Goal: Feedback & Contribution: Contribute content

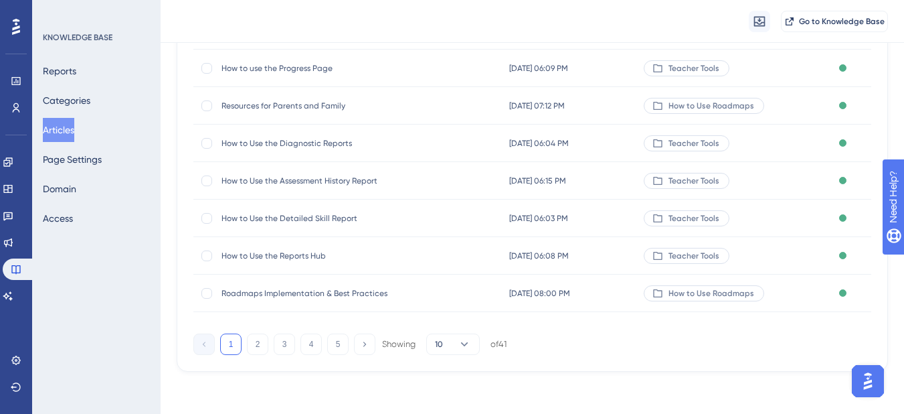
scroll to position [268, 0]
click at [68, 108] on button "Categories" at bounding box center [67, 100] width 48 height 24
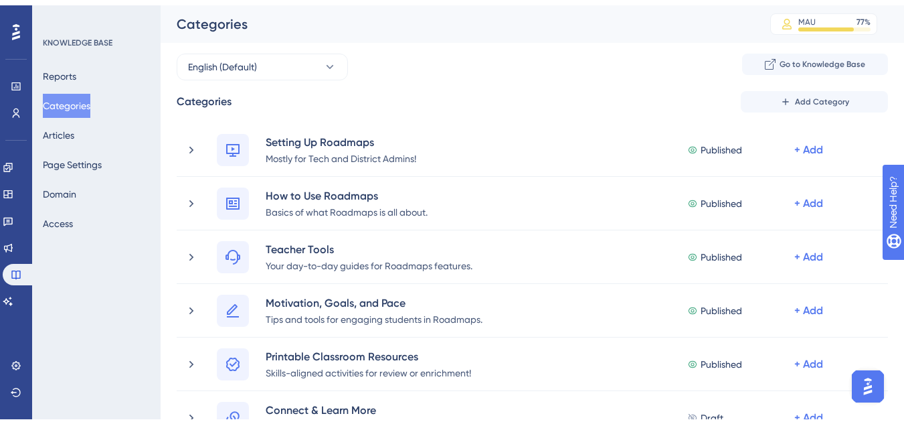
scroll to position [335, 0]
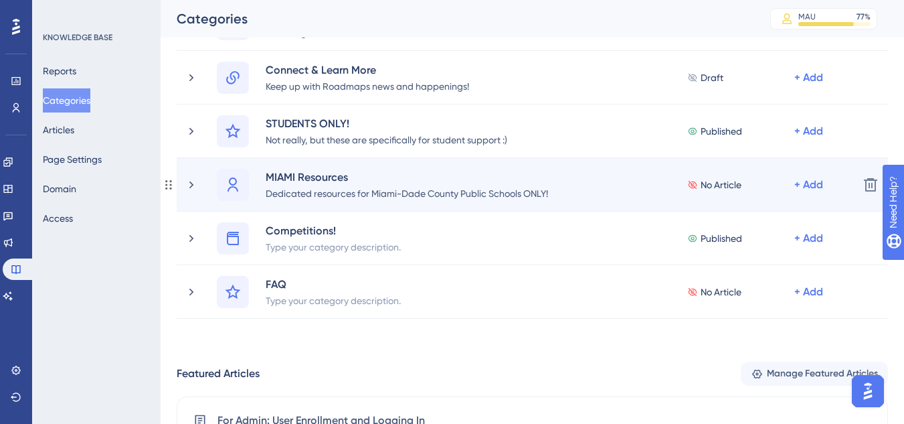
click at [717, 187] on span "No Article" at bounding box center [721, 185] width 41 height 16
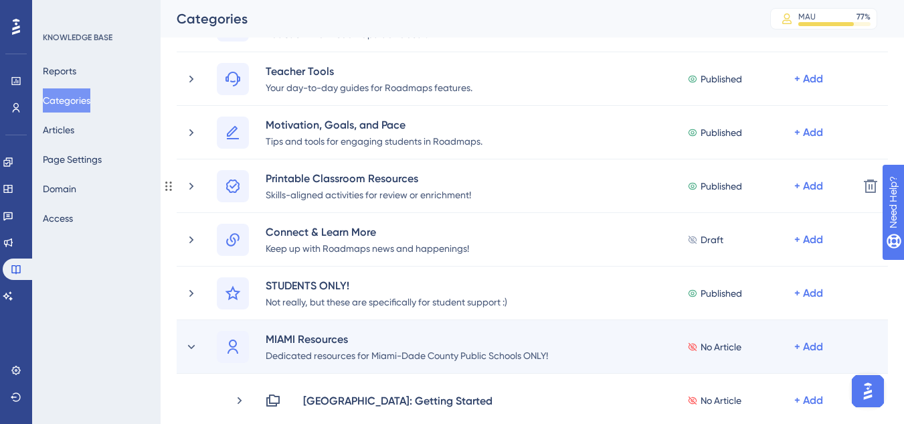
scroll to position [268, 0]
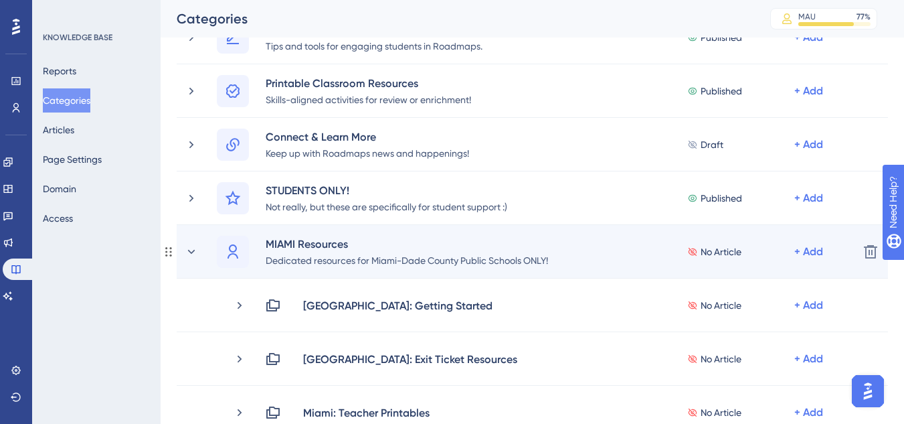
click at [260, 251] on div "MIAMI Resources Dedicated resources for Miami-Dade County Public Schools ONLY!" at bounding box center [388, 252] width 343 height 32
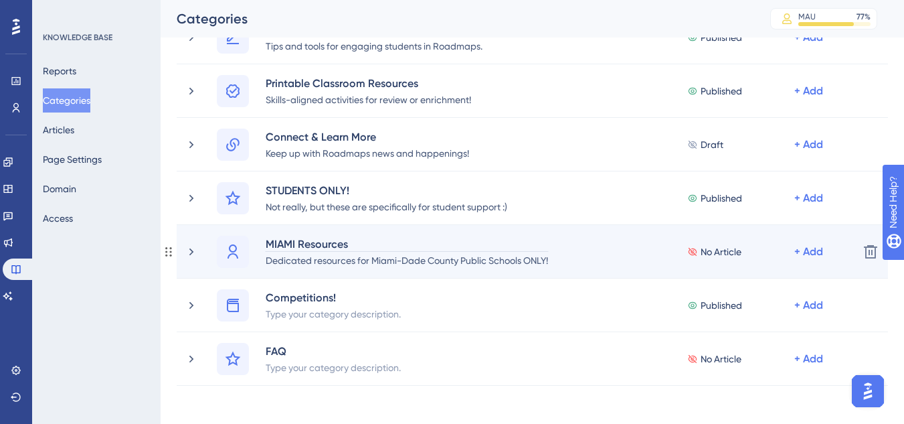
click at [270, 246] on div "MIAMI Resources" at bounding box center [407, 244] width 284 height 16
click at [169, 246] on icon at bounding box center [168, 251] width 11 height 11
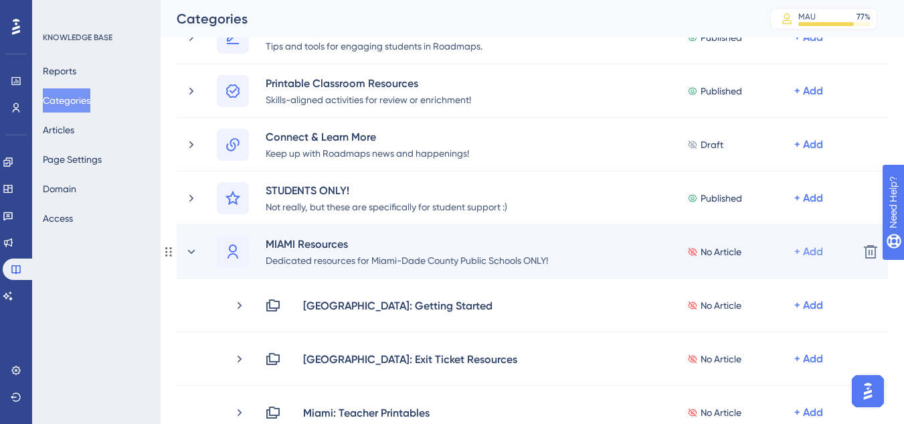
click at [798, 256] on div "+ Add" at bounding box center [809, 252] width 29 height 16
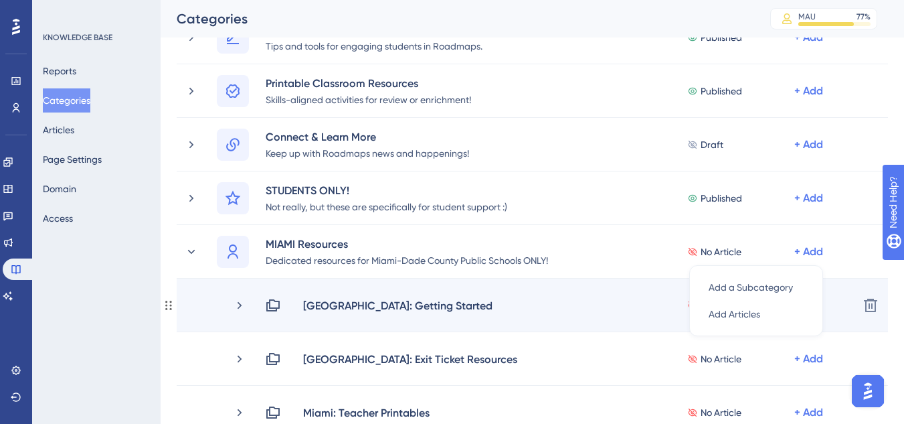
click at [491, 305] on div "[GEOGRAPHIC_DATA]: Getting Started No Article + Add" at bounding box center [556, 305] width 583 height 16
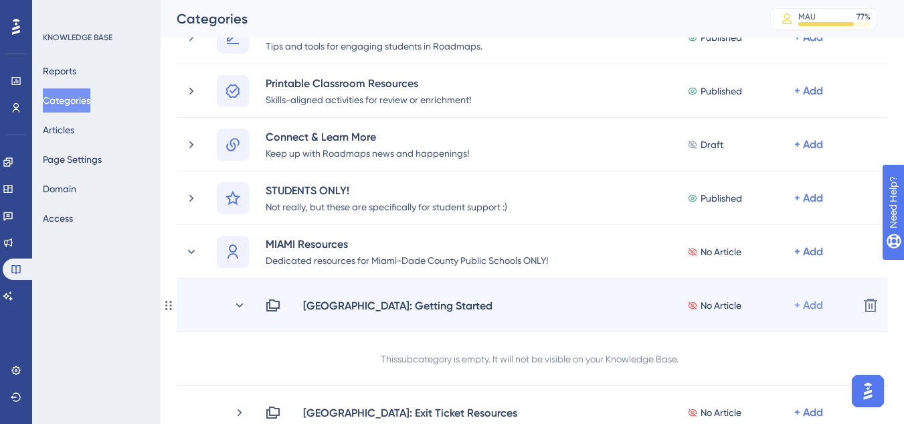
scroll to position [402, 0]
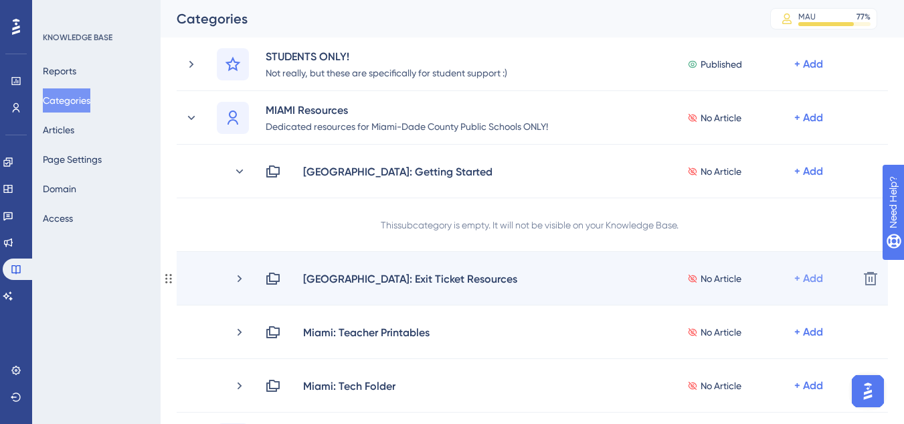
click at [797, 279] on div "+ Add" at bounding box center [809, 278] width 29 height 16
click at [811, 281] on div "+ Add" at bounding box center [809, 278] width 29 height 16
click at [810, 279] on div "+ Add" at bounding box center [809, 278] width 29 height 16
click at [727, 311] on span "Add Articles" at bounding box center [735, 314] width 52 height 16
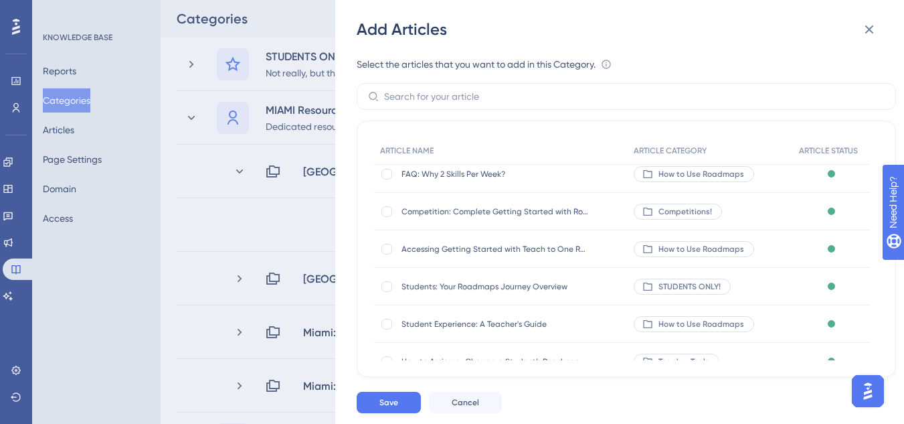
scroll to position [67, 0]
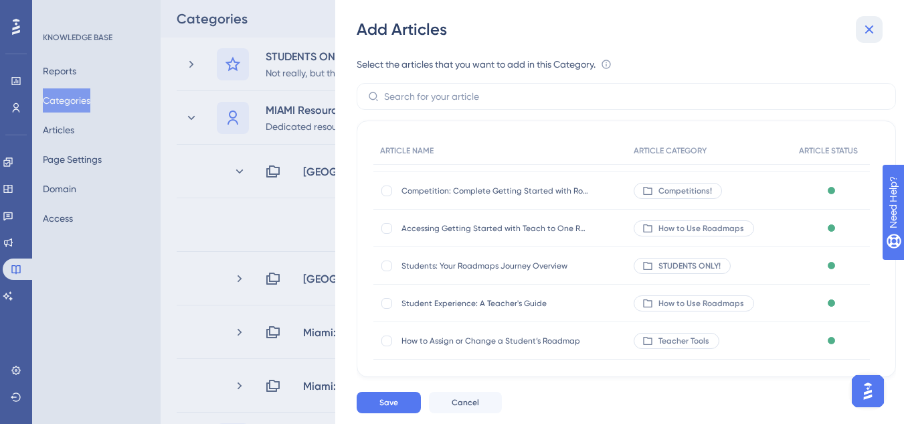
drag, startPoint x: 875, startPoint y: 25, endPoint x: 829, endPoint y: 39, distance: 48.3
click at [876, 25] on icon at bounding box center [869, 29] width 16 height 16
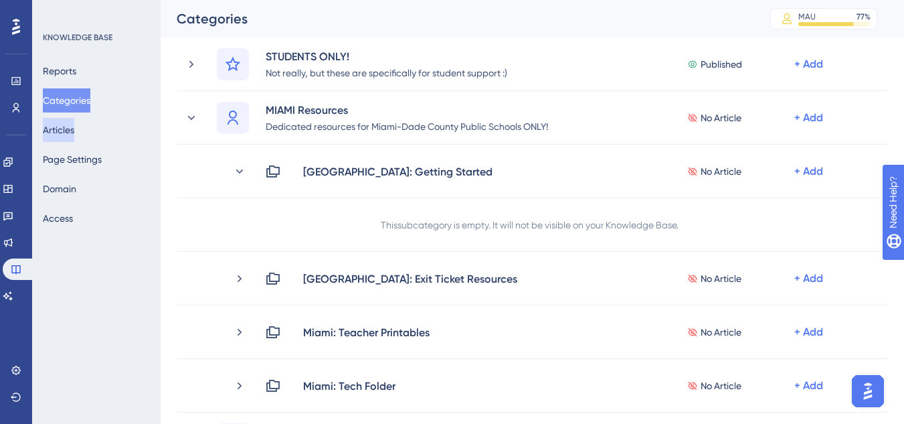
click at [74, 135] on button "Articles" at bounding box center [58, 130] width 31 height 24
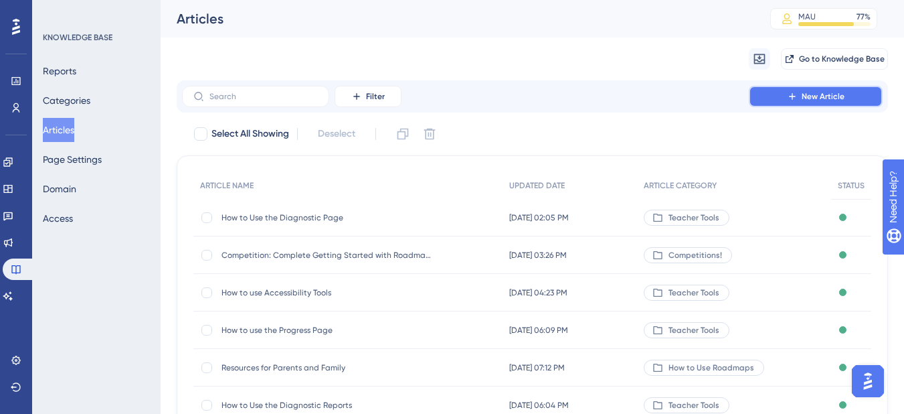
click at [847, 93] on button "New Article" at bounding box center [816, 96] width 134 height 21
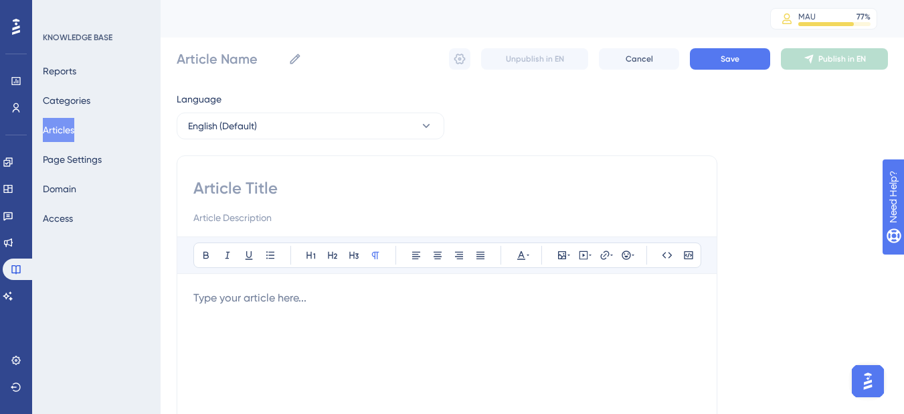
click at [248, 191] on input at bounding box center [446, 187] width 507 height 21
click at [228, 189] on input at bounding box center [446, 187] width 507 height 21
type input "E"
type input "Exit"
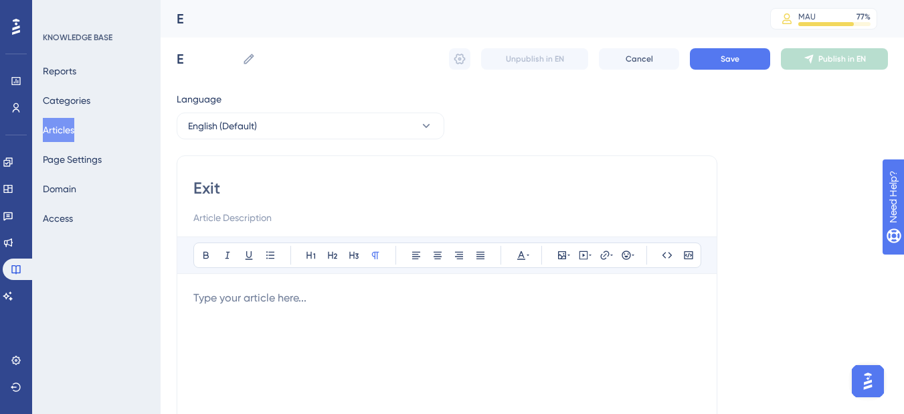
type input "Exit"
type input "Exit To"
type input "Exit Tickets in Roadmaps"
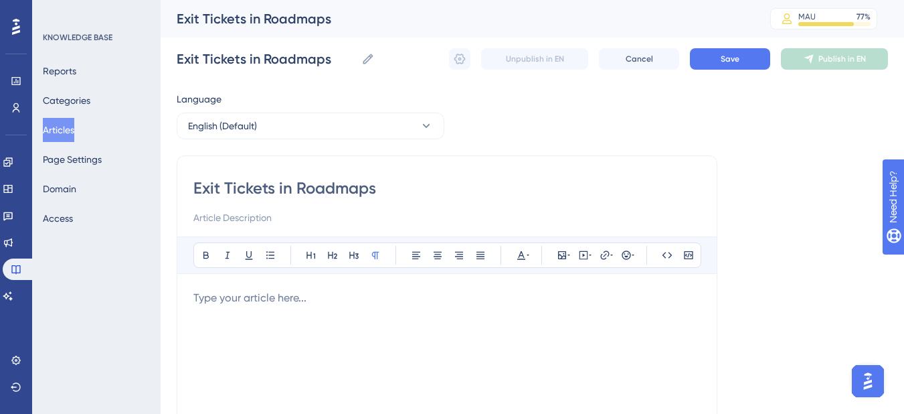
type input "Exit Tickets in Roadmaps"
click at [239, 299] on p "To enrich screen reader interactions, please activate Accessibility in Grammarl…" at bounding box center [446, 298] width 507 height 16
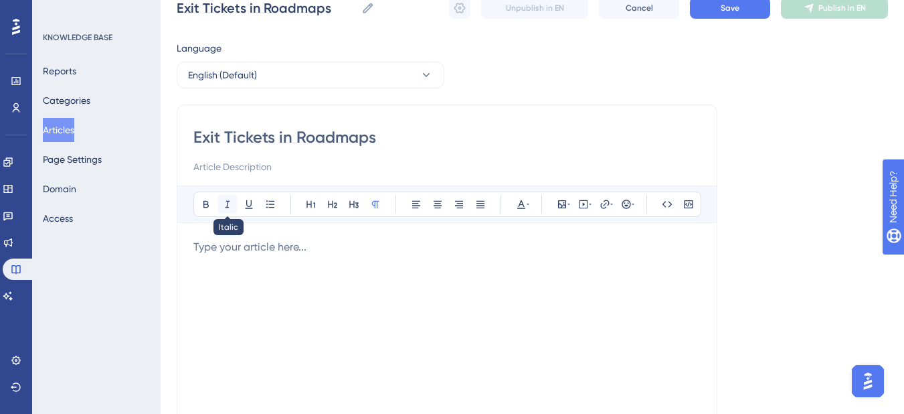
scroll to position [134, 0]
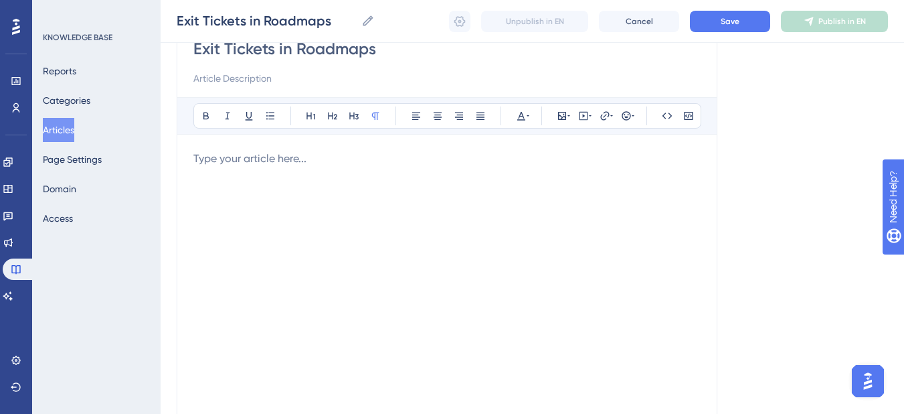
click at [240, 155] on p "To enrich screen reader interactions, please activate Accessibility in Grammarl…" at bounding box center [446, 159] width 507 height 16
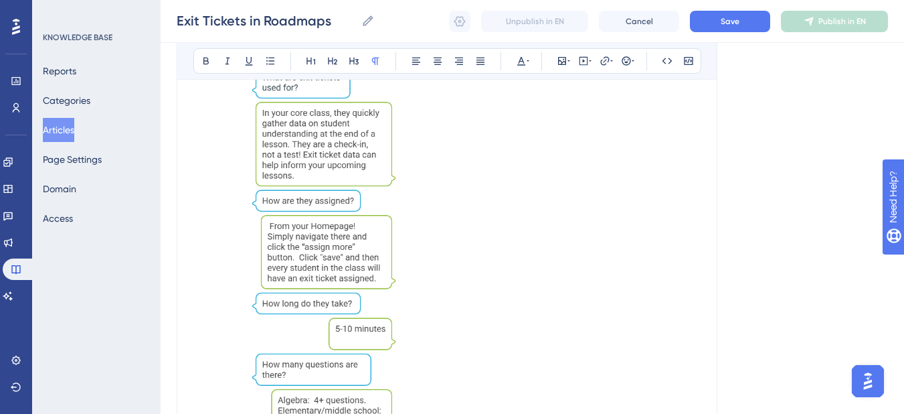
scroll to position [201, 0]
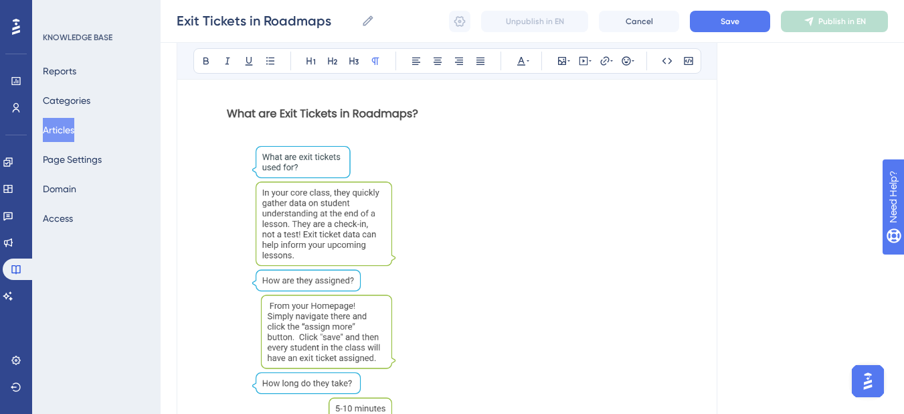
click at [493, 163] on p "To enrich screen reader interactions, please activate Accessibility in Grammarl…" at bounding box center [446, 343] width 507 height 519
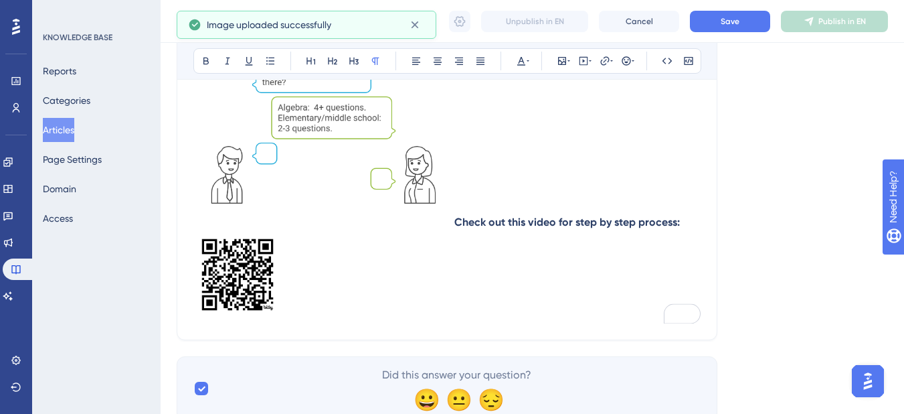
scroll to position [594, 0]
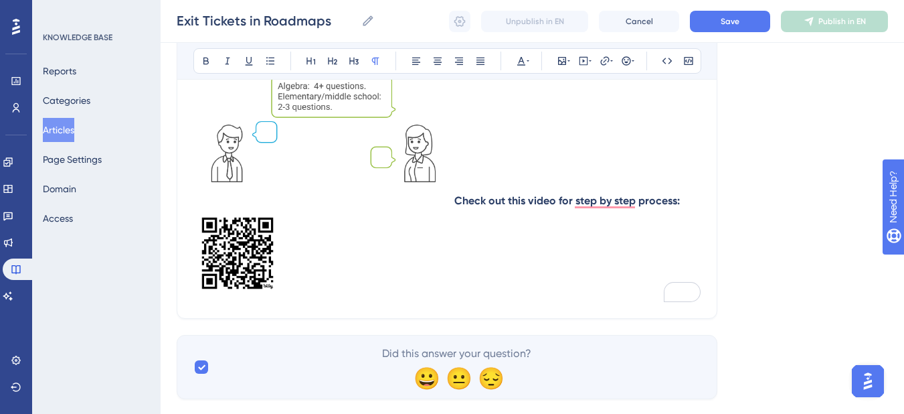
click at [234, 252] on img "To enrich screen reader interactions, please activate Accessibility in Grammarl…" at bounding box center [237, 253] width 88 height 88
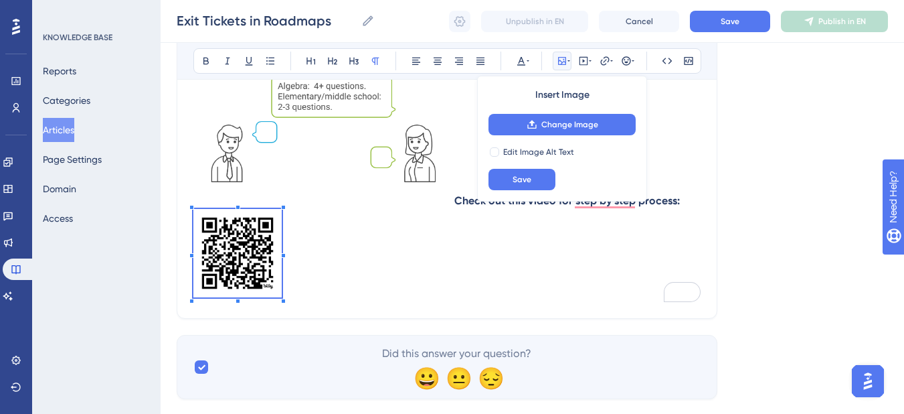
scroll to position [529, 0]
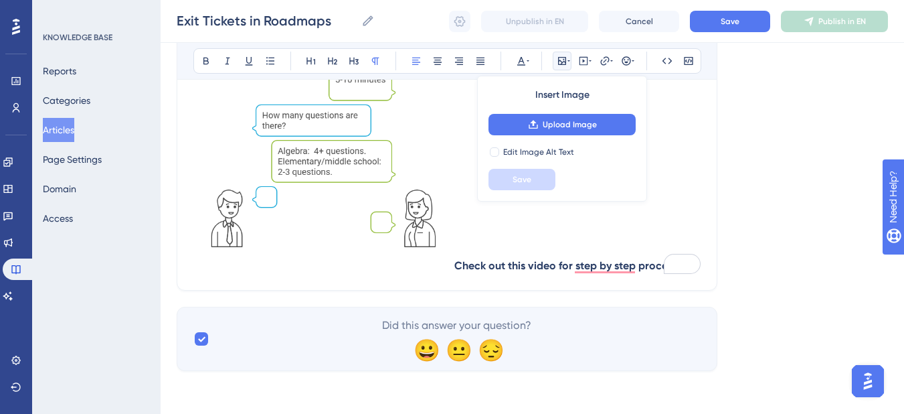
click at [479, 252] on p "Check out this video for step by step process:" at bounding box center [446, 14] width 507 height 519
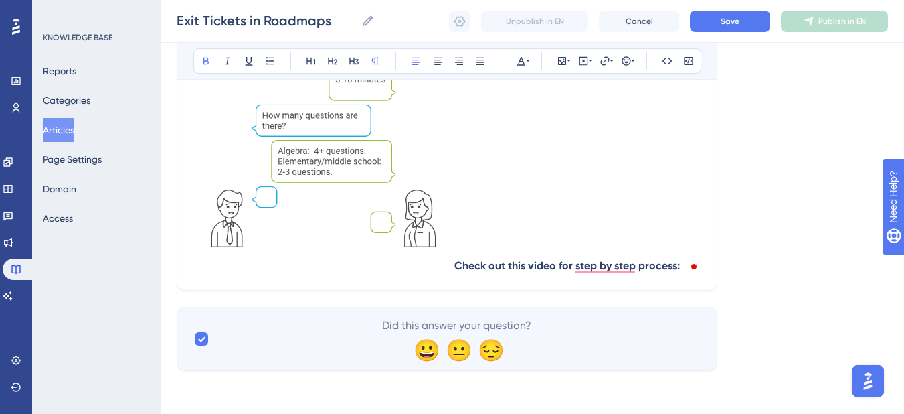
click at [455, 263] on strong "Check out this video for step by step process:" at bounding box center [567, 265] width 226 height 13
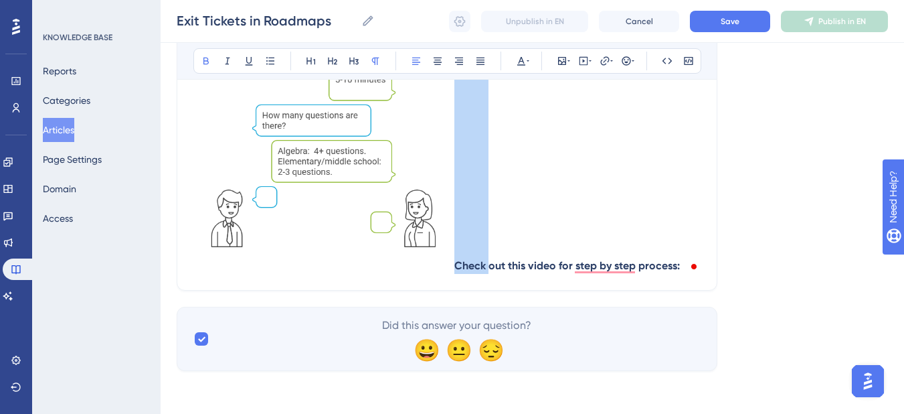
click at [455, 263] on strong "Check out this video for step by step process:" at bounding box center [567, 265] width 226 height 13
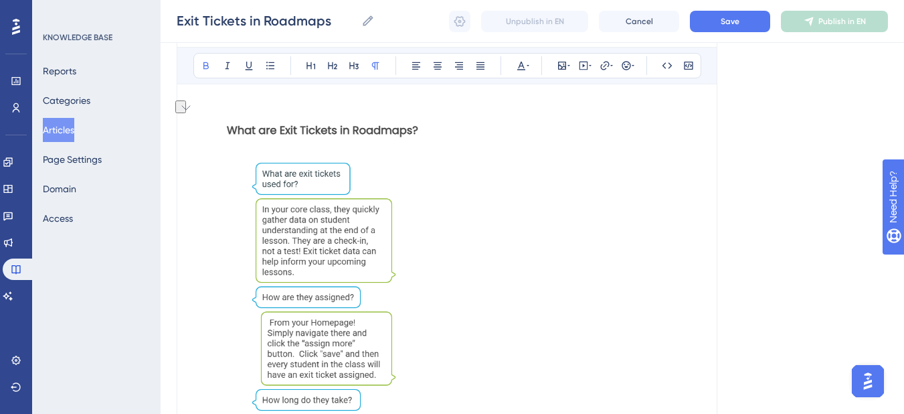
scroll to position [61, 0]
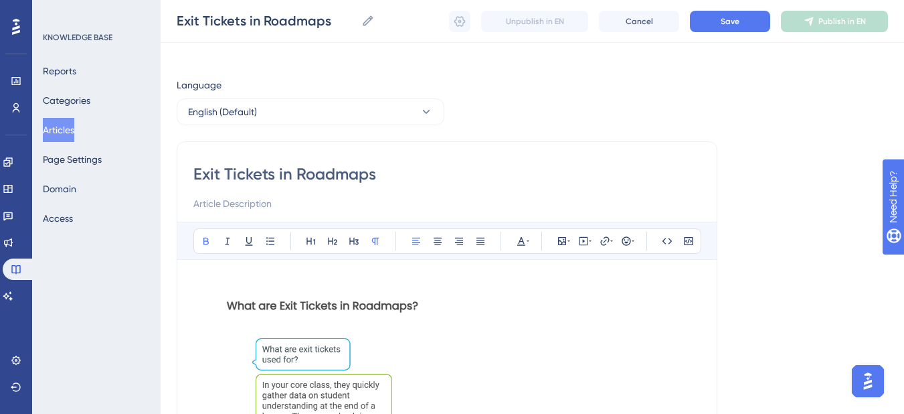
scroll to position [0, 0]
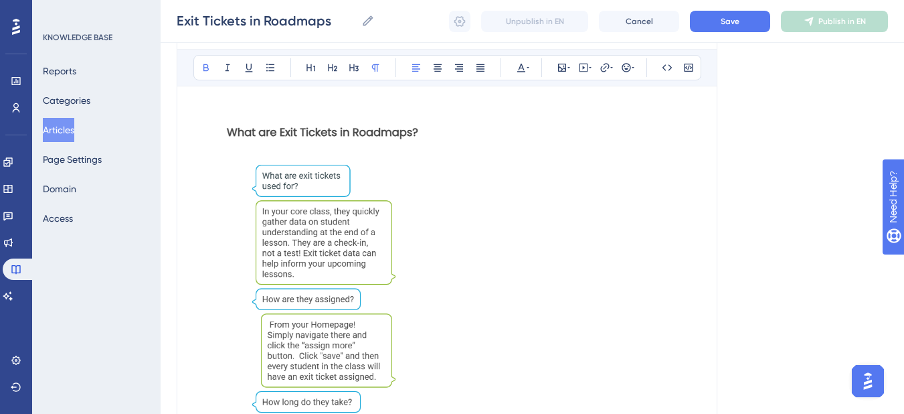
scroll to position [201, 0]
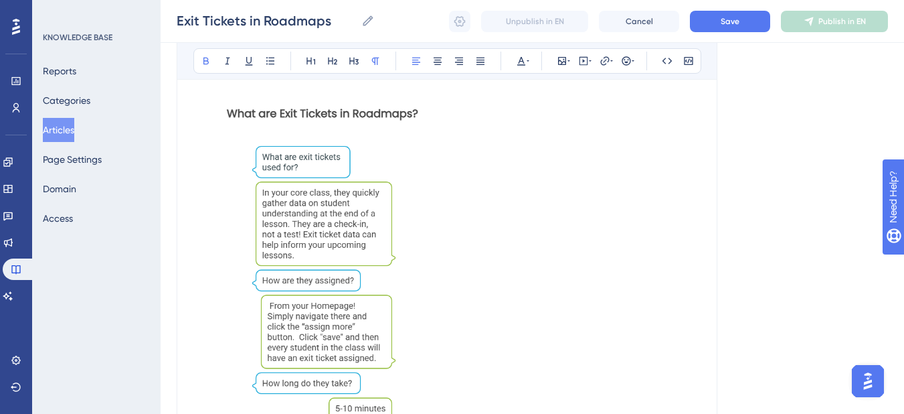
click at [323, 262] on img "To enrich screen reader interactions, please activate Accessibility in Grammarl…" at bounding box center [323, 341] width 261 height 514
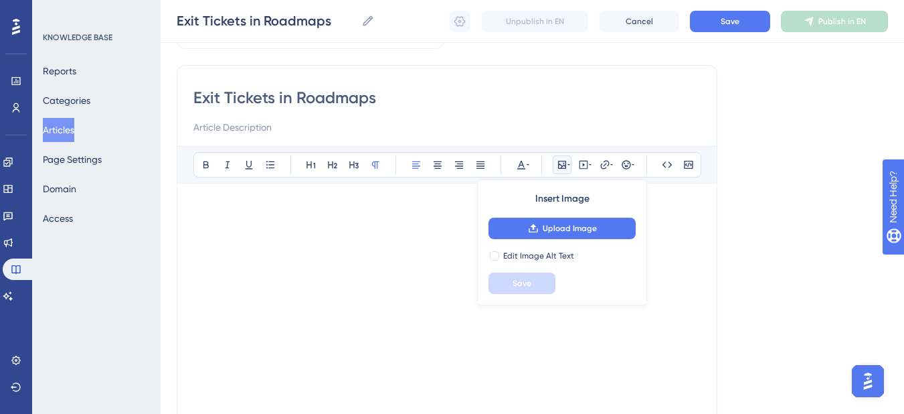
scroll to position [0, 0]
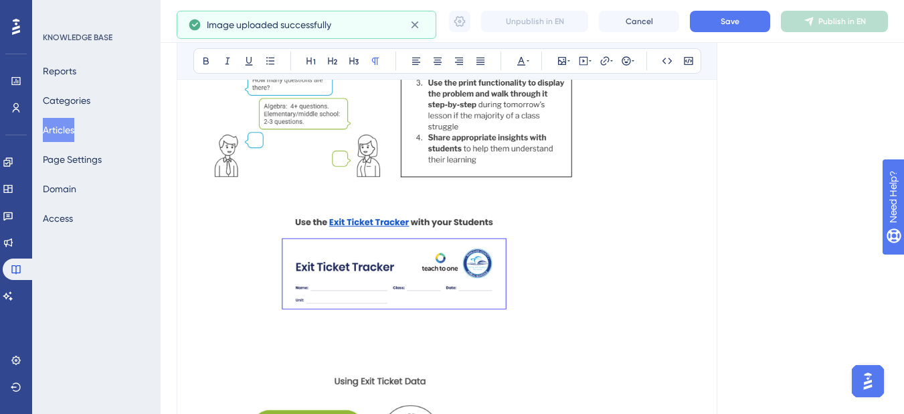
scroll to position [465, 0]
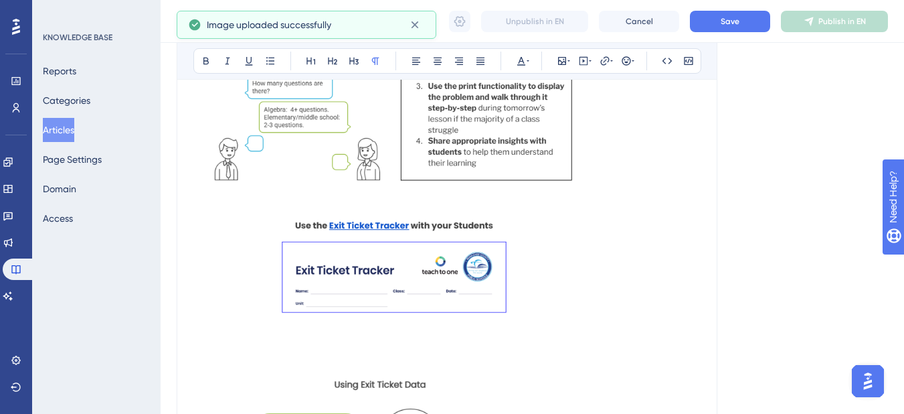
click at [458, 136] on img "To enrich screen reader interactions, please activate Accessibility in Grammarl…" at bounding box center [394, 77] width 396 height 517
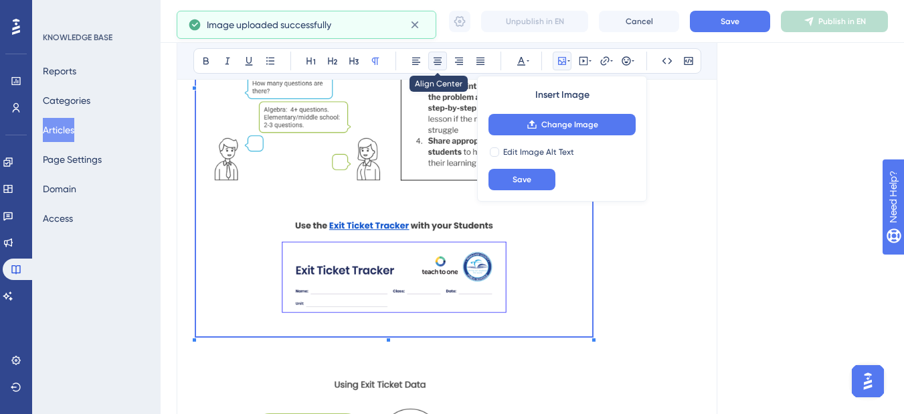
click at [441, 65] on icon at bounding box center [437, 61] width 11 height 11
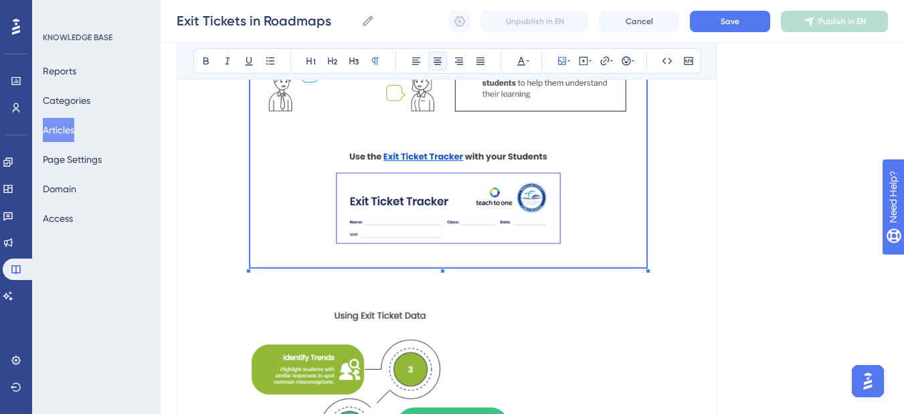
scroll to position [599, 0]
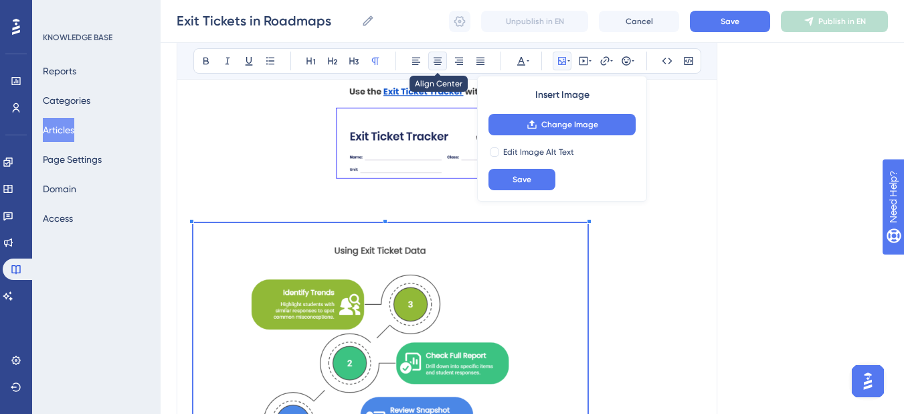
click at [441, 65] on icon at bounding box center [437, 61] width 11 height 11
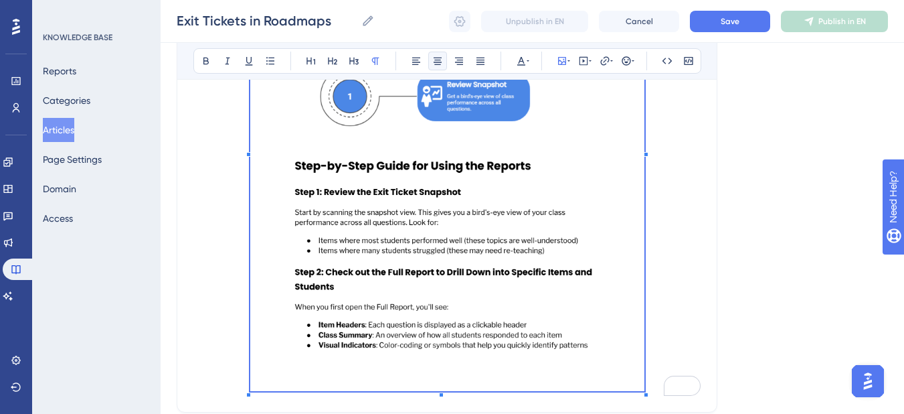
scroll to position [934, 0]
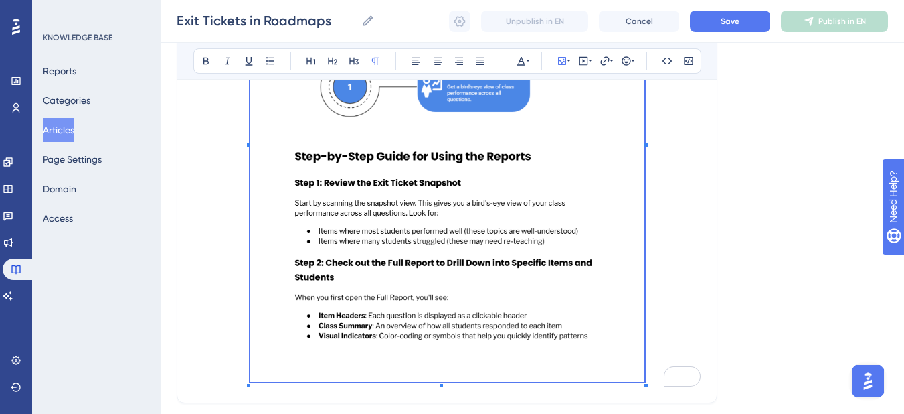
click at [657, 341] on p "To enrich screen reader interactions, please activate Accessibility in Grammarl…" at bounding box center [446, 137] width 507 height 498
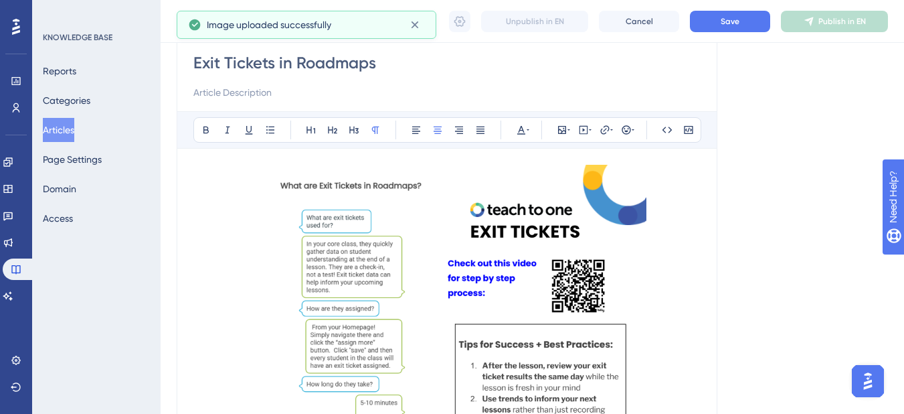
scroll to position [0, 0]
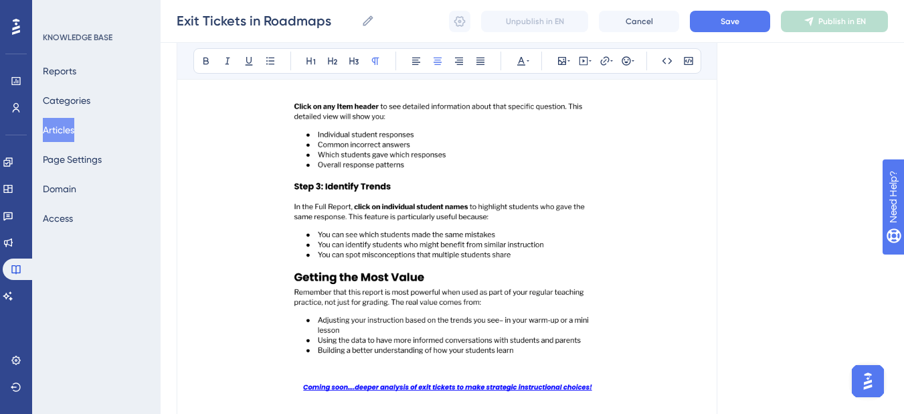
scroll to position [1272, 0]
click at [457, 258] on img "To enrich screen reader interactions, please activate Accessibility in Grammarl…" at bounding box center [447, 306] width 395 height 517
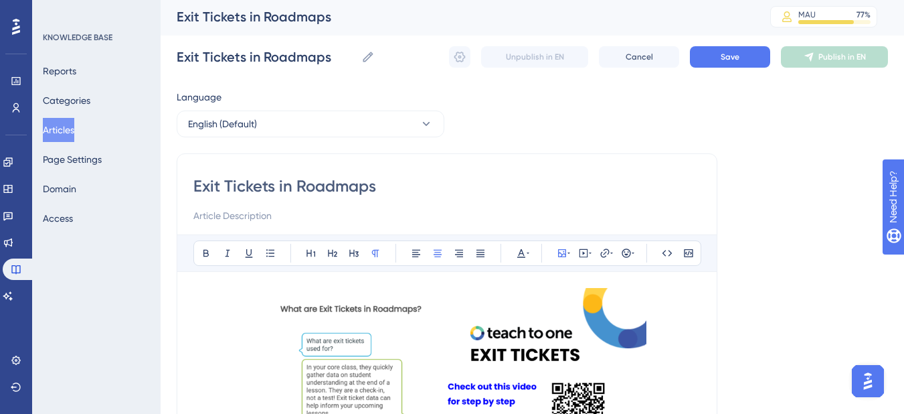
scroll to position [0, 0]
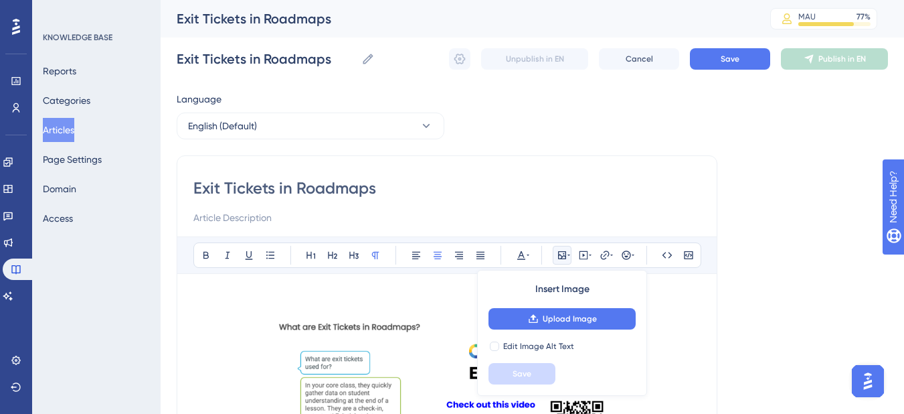
click at [264, 272] on div "Bold Italic Underline Bullet Point Heading 1 Heading 2 Heading 3 Normal Align L…" at bounding box center [447, 254] width 540 height 37
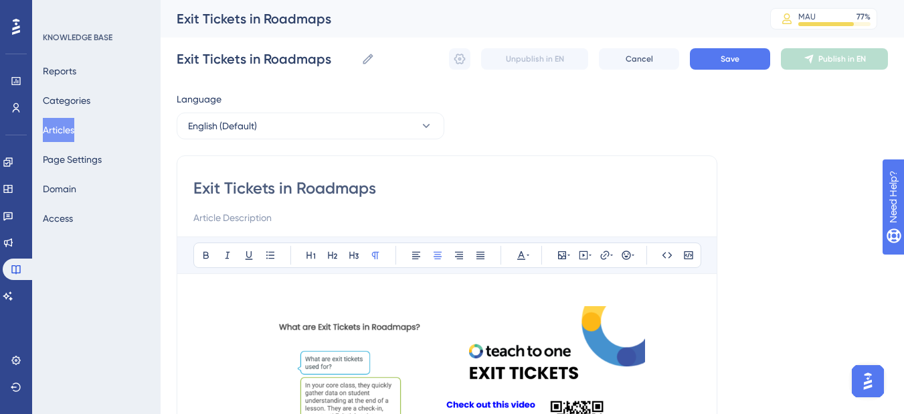
click at [205, 293] on p "To enrich screen reader interactions, please activate Accessibility in Grammarl…" at bounding box center [446, 298] width 507 height 16
click at [420, 255] on icon at bounding box center [416, 255] width 11 height 11
click at [342, 185] on input "Exit Tickets in Roadmaps" at bounding box center [446, 187] width 507 height 21
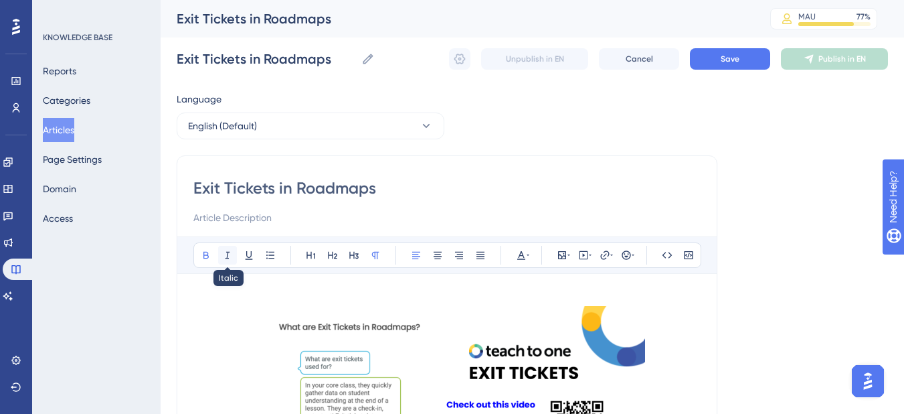
click at [230, 253] on icon at bounding box center [227, 255] width 11 height 11
click at [331, 191] on input "Exit Tickets in Roadmaps" at bounding box center [446, 187] width 507 height 21
click at [219, 298] on p "To enrich screen reader interactions, please activate Accessibility in Grammarl…" at bounding box center [446, 298] width 507 height 16
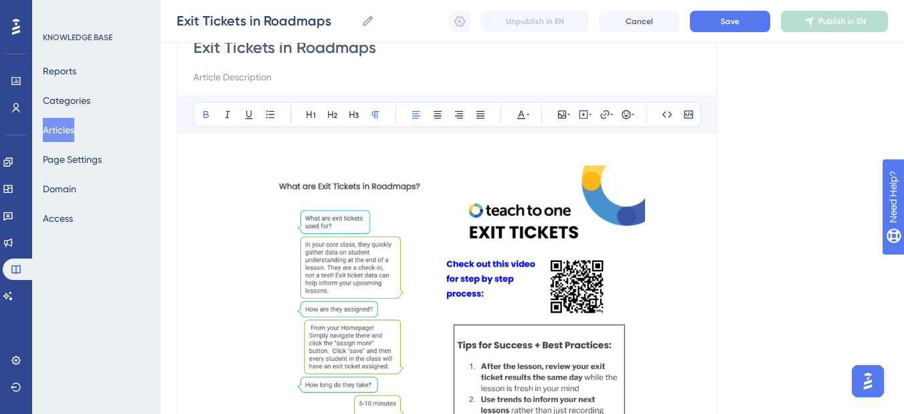
scroll to position [134, 0]
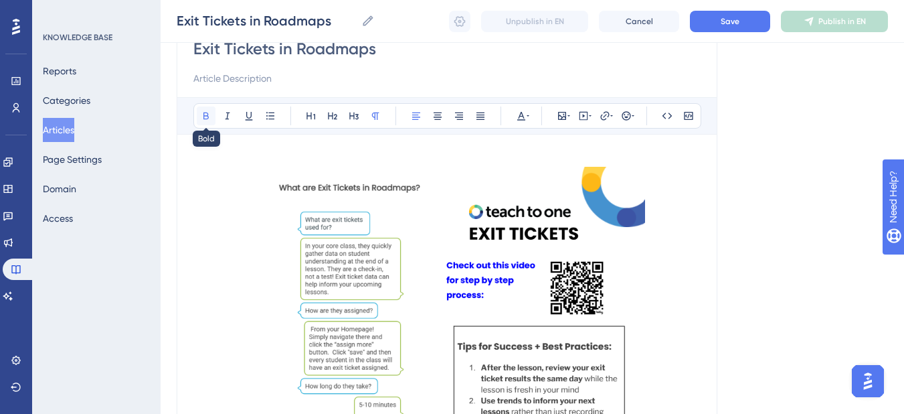
click at [205, 118] on icon at bounding box center [206, 115] width 11 height 11
click at [523, 116] on icon at bounding box center [521, 116] width 8 height 9
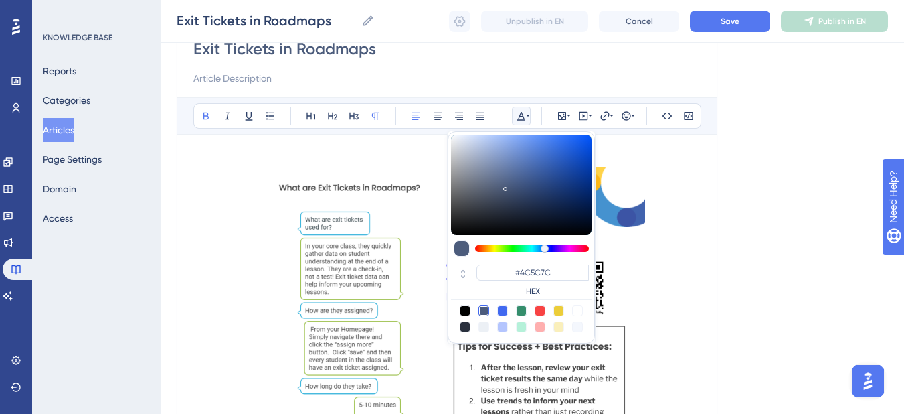
click at [519, 116] on icon at bounding box center [521, 116] width 8 height 9
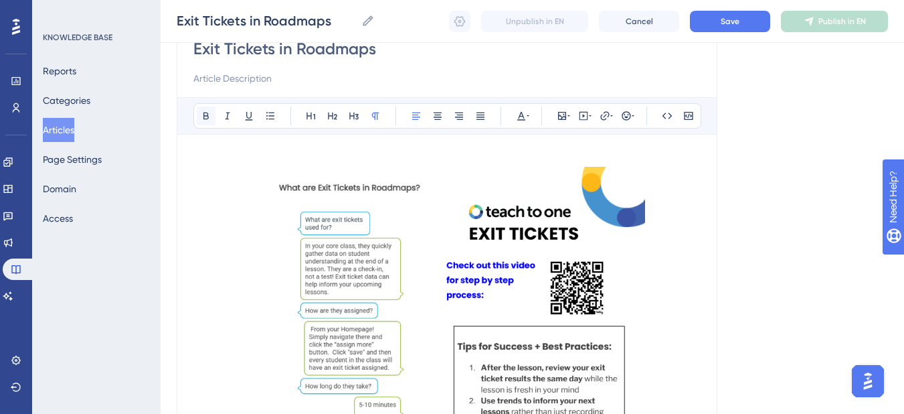
click at [203, 118] on icon at bounding box center [205, 115] width 5 height 7
click at [537, 113] on div "Bold Italic Underline Bullet Point Heading 1 Heading 2 Heading 3 Normal Align L…" at bounding box center [447, 115] width 508 height 25
click at [523, 118] on icon at bounding box center [521, 115] width 11 height 11
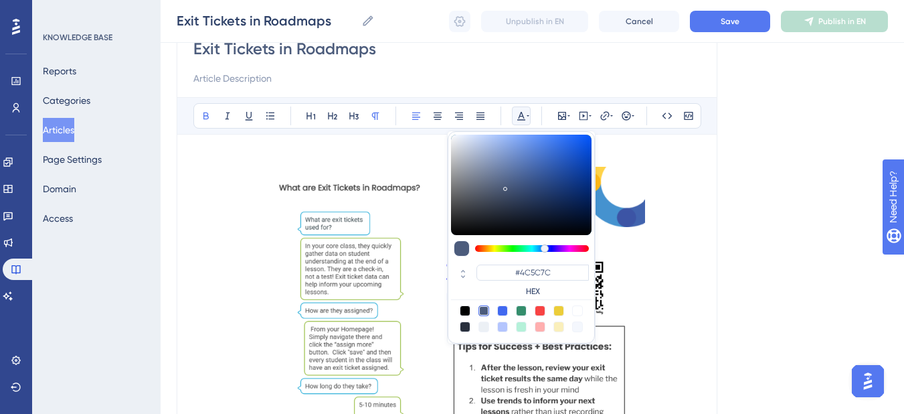
click at [677, 163] on p "To enrich screen reader interactions, please activate Accessibility in Grammarl…" at bounding box center [446, 159] width 507 height 16
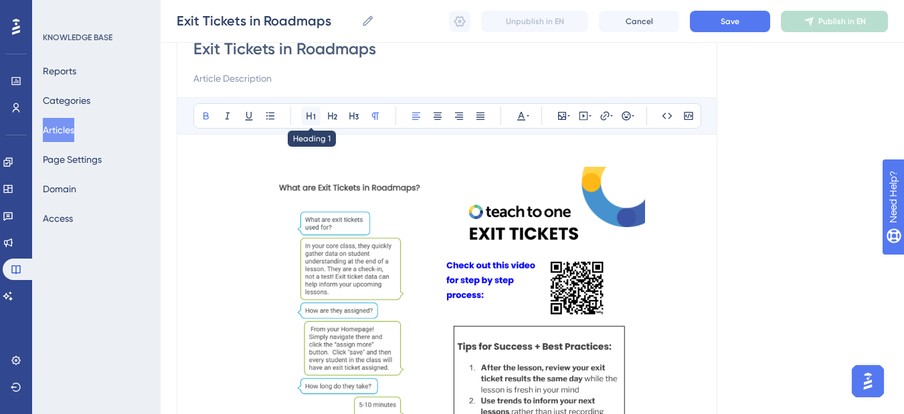
click at [313, 116] on icon at bounding box center [311, 115] width 11 height 11
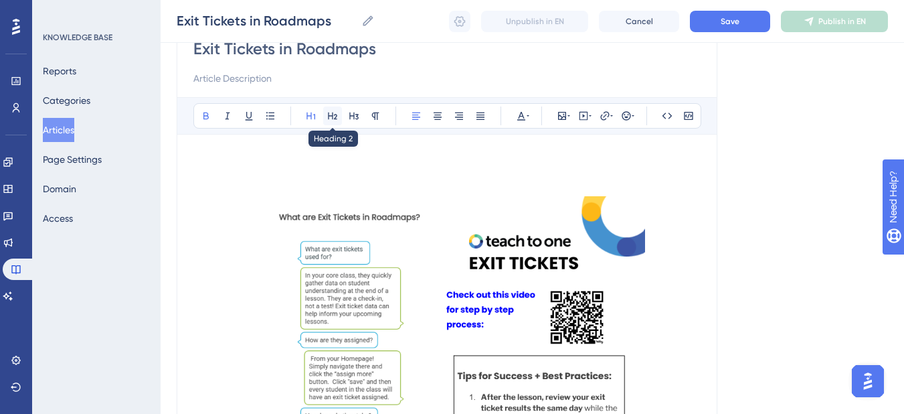
click at [335, 120] on icon at bounding box center [332, 115] width 11 height 11
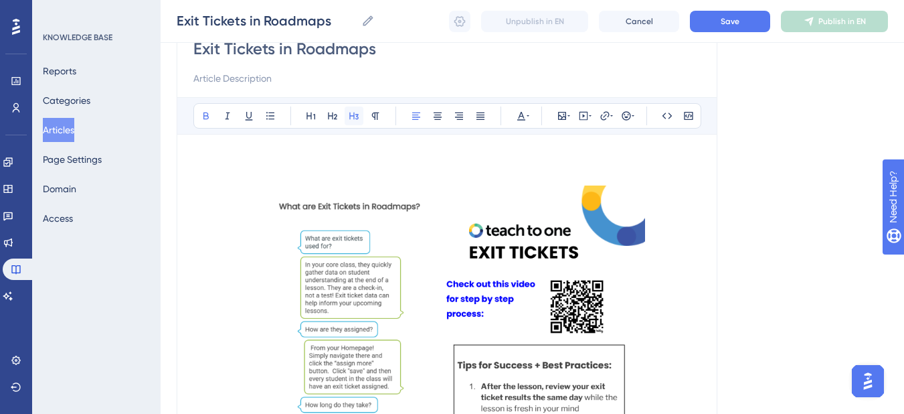
click at [355, 116] on icon at bounding box center [354, 115] width 11 height 11
click at [208, 171] on h3 "To enrich screen reader interactions, please activate Accessibility in Grammarl…" at bounding box center [446, 168] width 507 height 35
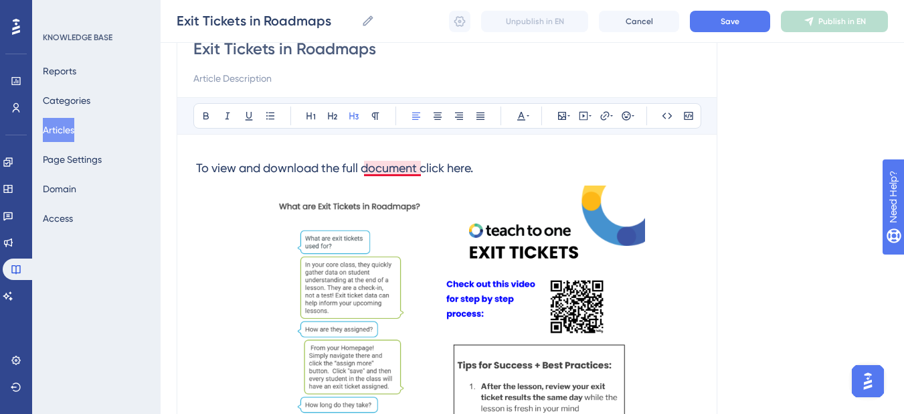
click at [404, 169] on span "To view and download the full document click here." at bounding box center [334, 168] width 277 height 14
click at [468, 165] on span "To view and download the full document, click here." at bounding box center [336, 168] width 280 height 14
click at [606, 120] on icon at bounding box center [605, 115] width 11 height 11
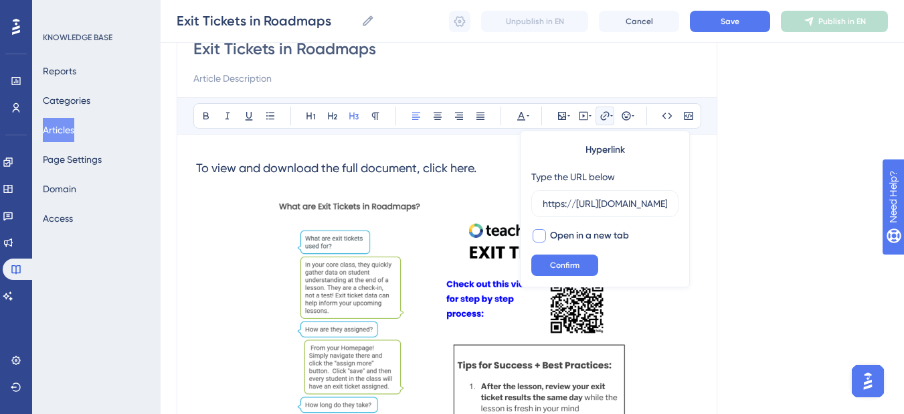
scroll to position [0, 301]
type input "https://[URL][DOMAIN_NAME]"
click at [544, 236] on div at bounding box center [539, 235] width 13 height 13
checkbox input "true"
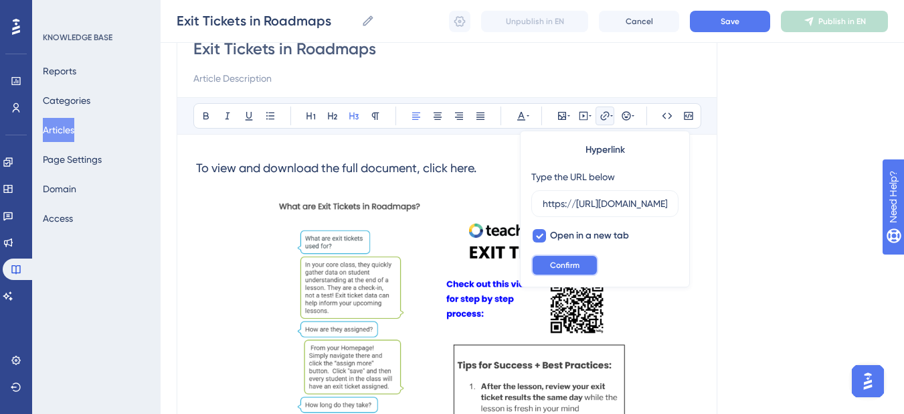
click at [555, 263] on span "Confirm" at bounding box center [564, 265] width 29 height 11
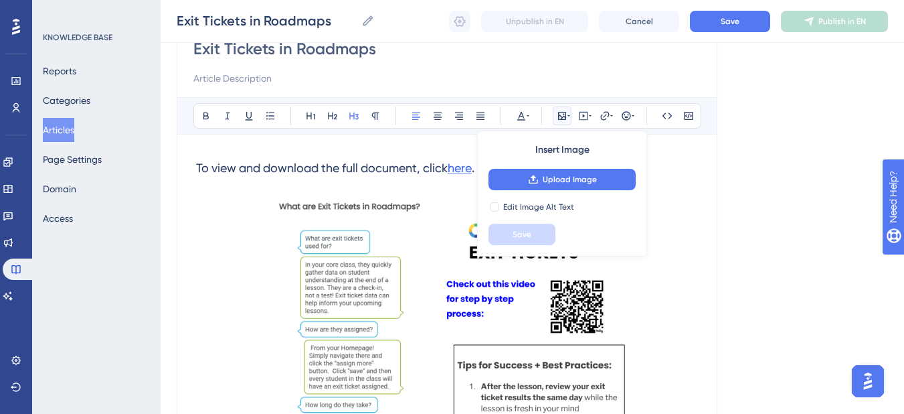
click at [455, 161] on span "here" at bounding box center [460, 168] width 24 height 14
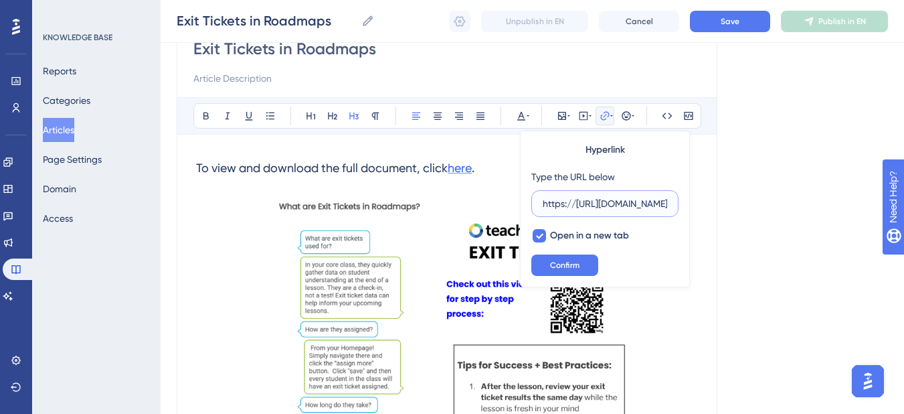
scroll to position [0, 301]
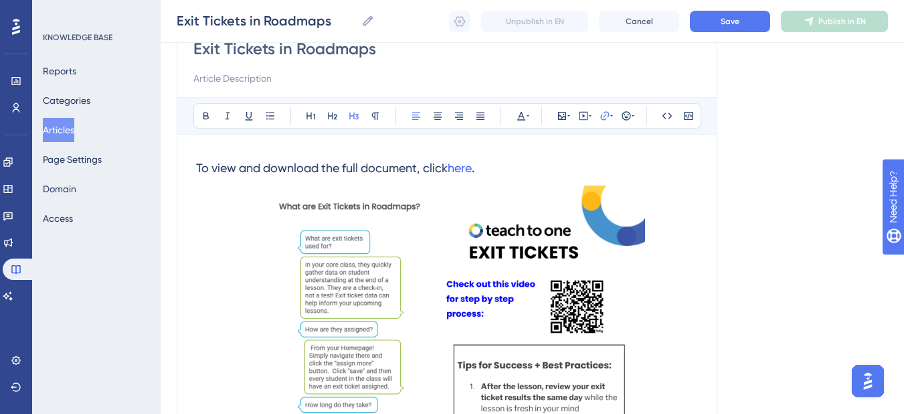
drag, startPoint x: 192, startPoint y: 166, endPoint x: 479, endPoint y: 154, distance: 286.7
drag, startPoint x: 513, startPoint y: 167, endPoint x: 153, endPoint y: 182, distance: 360.4
click at [313, 116] on div "Bold Italic Underline Bullet Point Heading 1 Heading 2 Heading 3 Normal Align L…" at bounding box center [447, 115] width 508 height 25
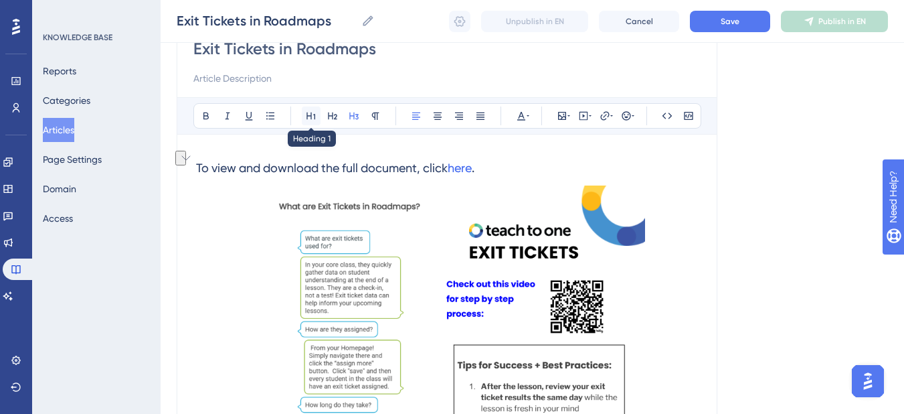
scroll to position [145, 0]
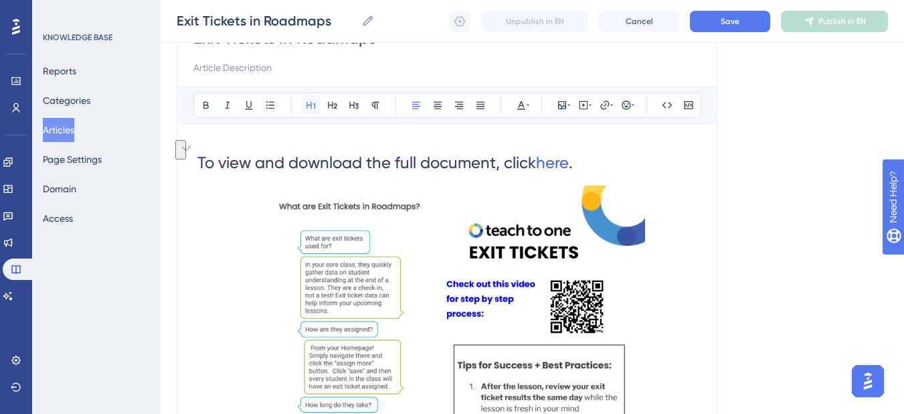
click at [313, 116] on div "Bold Italic Underline Bullet Point Heading 1 Heading 2 Heading 3 Normal Align L…" at bounding box center [447, 104] width 508 height 25
click at [316, 106] on icon at bounding box center [311, 105] width 11 height 11
drag, startPoint x: 199, startPoint y: 163, endPoint x: 643, endPoint y: 143, distance: 443.5
click at [643, 143] on h1 "To view and download the full document, click here ." at bounding box center [446, 163] width 507 height 46
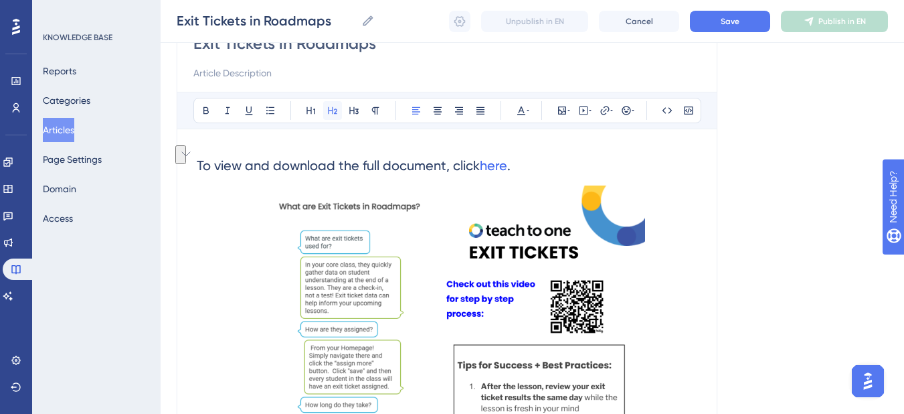
click at [335, 105] on icon at bounding box center [332, 110] width 11 height 11
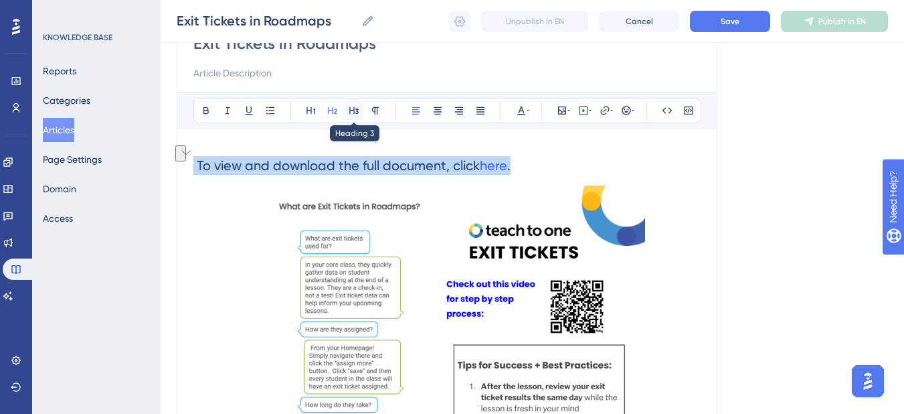
click at [347, 106] on button at bounding box center [354, 110] width 19 height 19
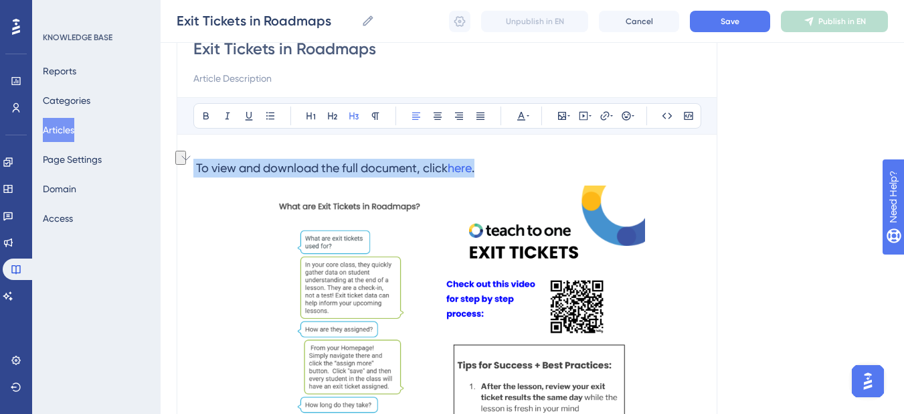
click at [563, 160] on h3 "To view and download the full document, click here ." at bounding box center [446, 168] width 507 height 35
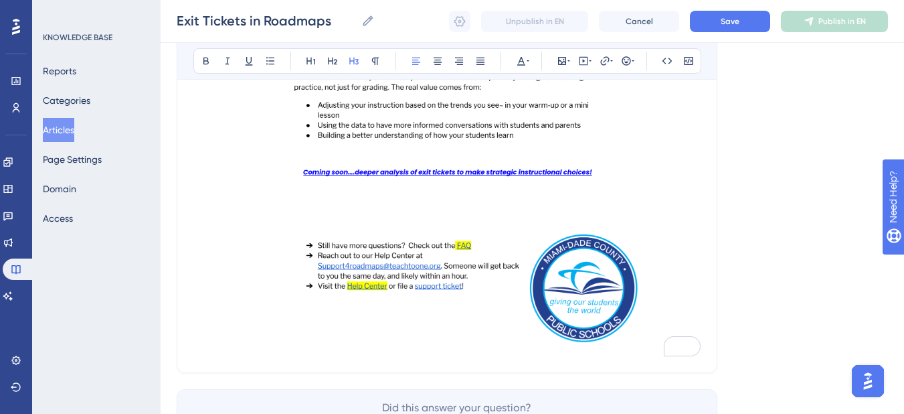
scroll to position [1603, 0]
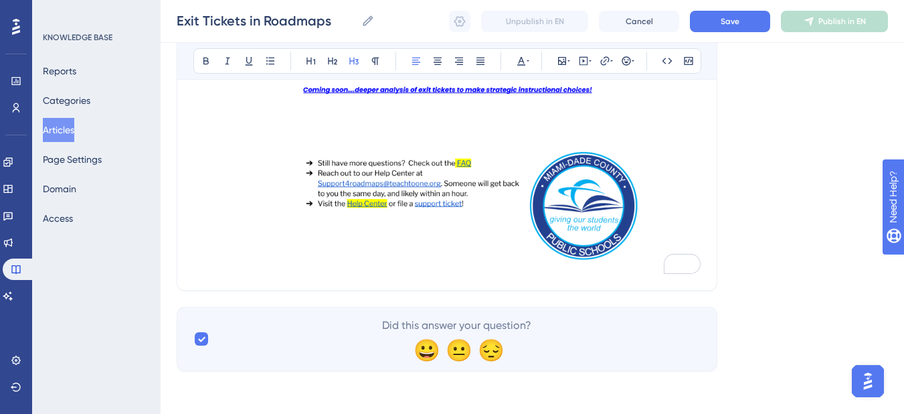
click at [641, 254] on img "To enrich screen reader interactions, please activate Accessibility in Grammarl…" at bounding box center [447, 10] width 395 height 517
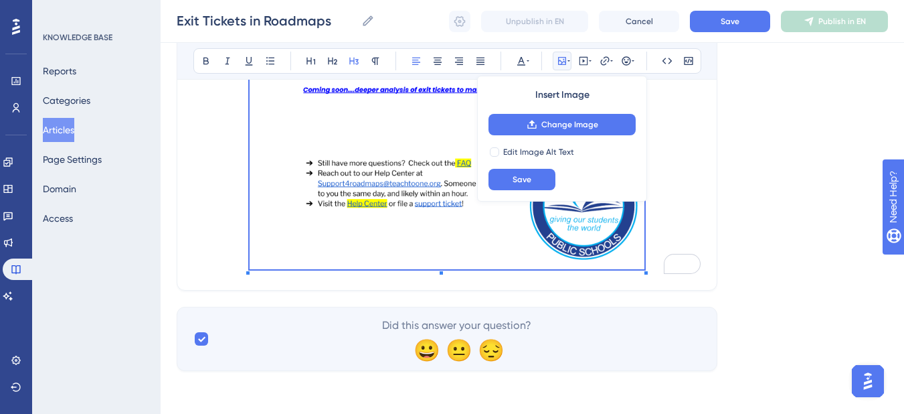
click at [653, 266] on p "To enrich screen reader interactions, please activate Accessibility in Grammarl…" at bounding box center [446, 13] width 507 height 522
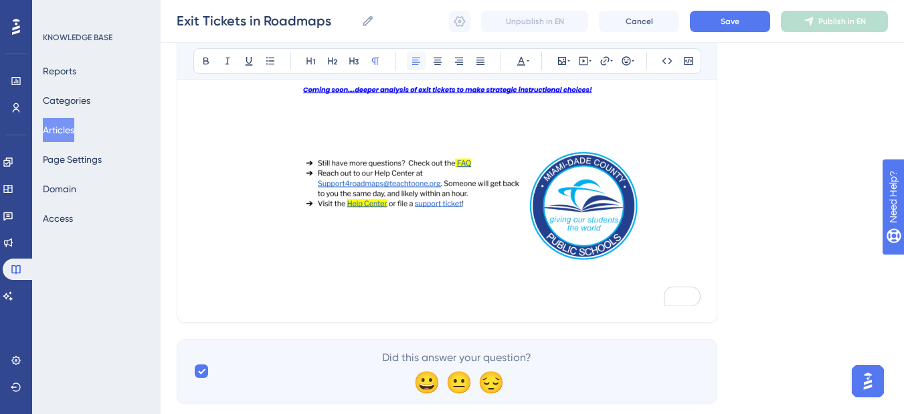
click at [422, 62] on button at bounding box center [416, 61] width 19 height 19
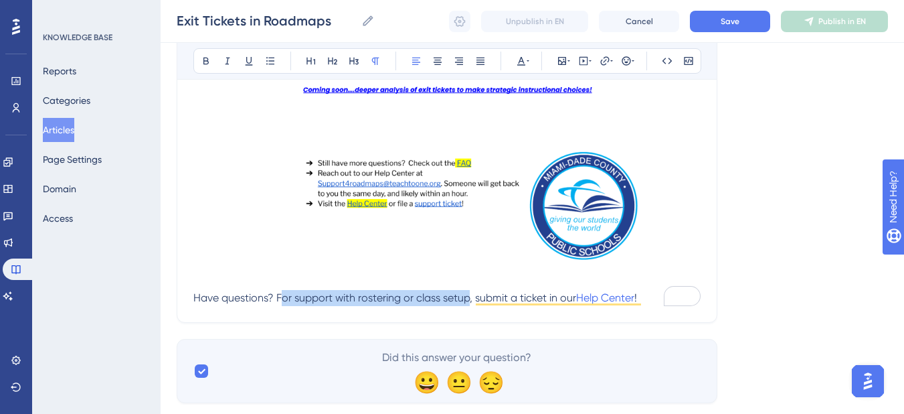
drag, startPoint x: 471, startPoint y: 299, endPoint x: 281, endPoint y: 293, distance: 189.5
click at [281, 293] on span "Have questions? For support with rostering or class setup, submit a ticket in o…" at bounding box center [384, 297] width 383 height 13
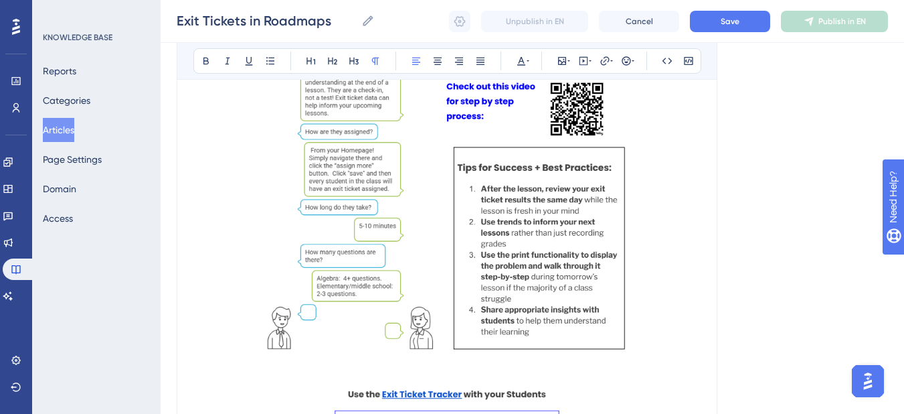
scroll to position [0, 0]
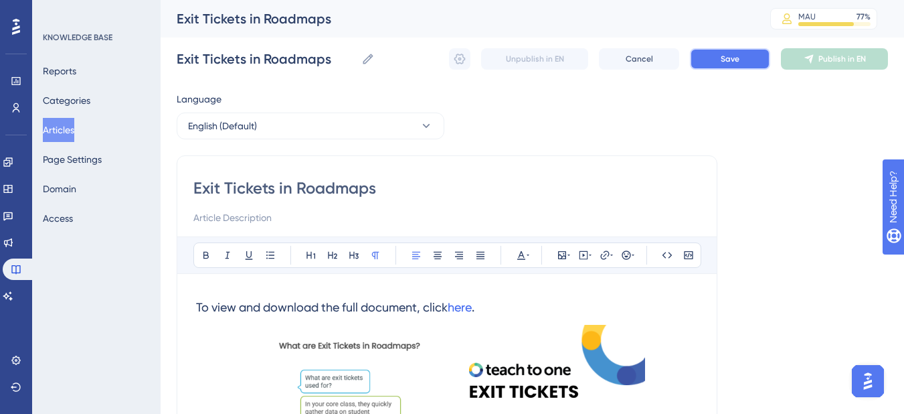
click at [728, 56] on span "Save" at bounding box center [730, 59] width 19 height 11
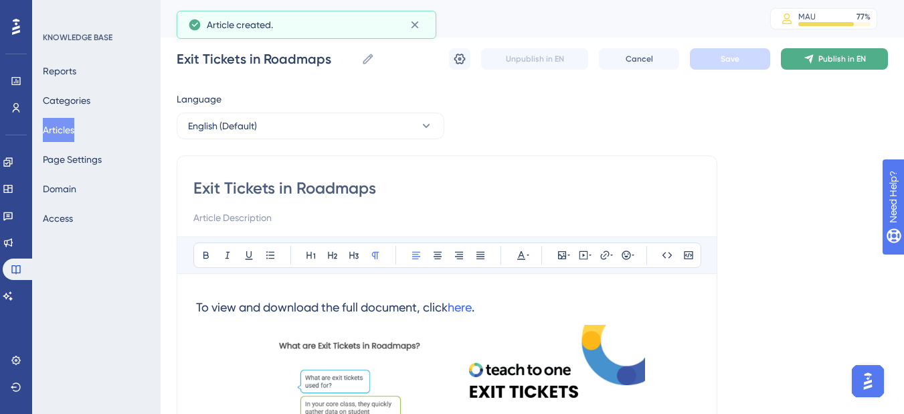
click at [829, 54] on span "Publish in EN" at bounding box center [843, 59] width 48 height 11
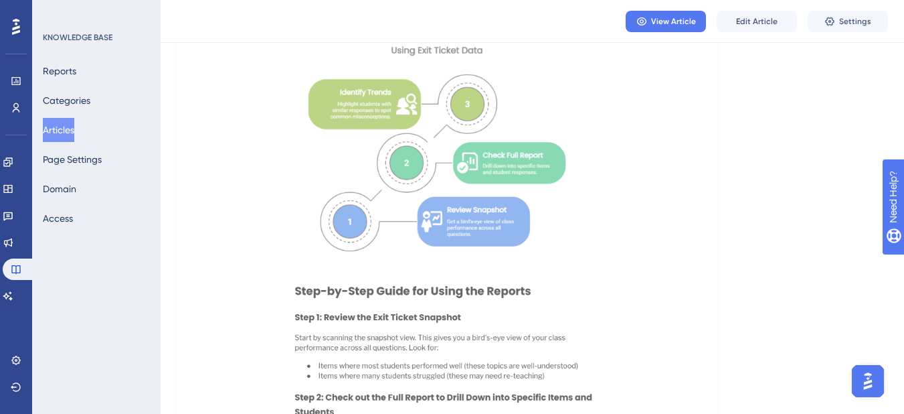
scroll to position [1098, 0]
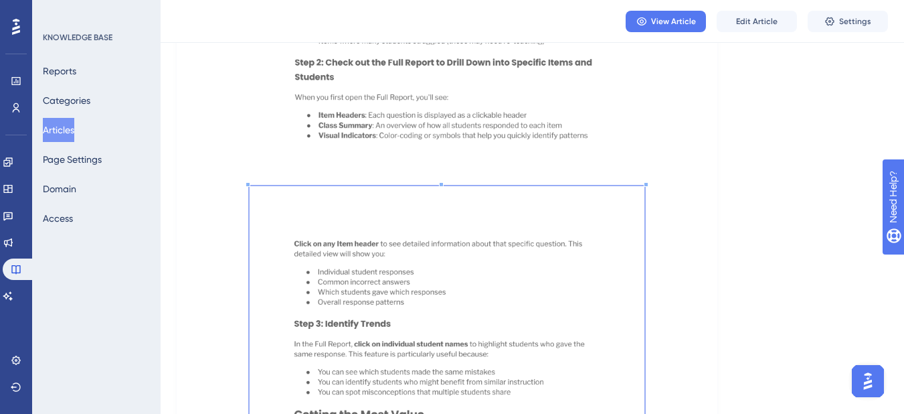
click at [673, 24] on span "View Article" at bounding box center [673, 21] width 45 height 11
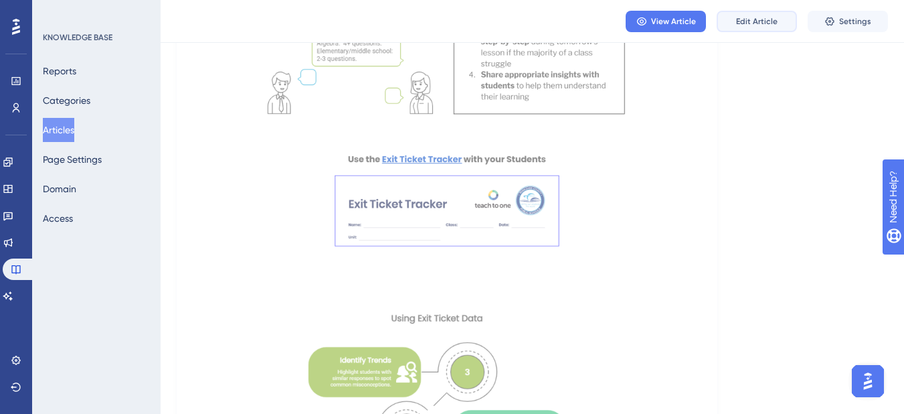
click at [754, 27] on button "Edit Article" at bounding box center [757, 21] width 80 height 21
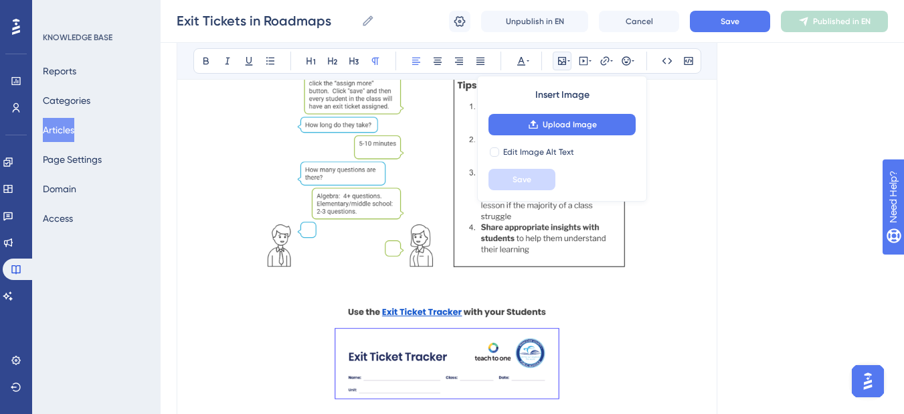
scroll to position [573, 0]
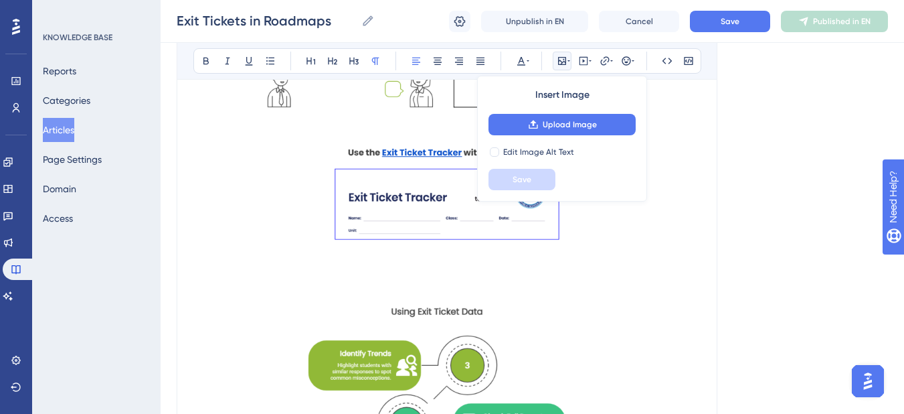
click at [635, 249] on img "To enrich screen reader interactions, please activate Accessibility in Grammarl…" at bounding box center [447, 4] width 396 height 517
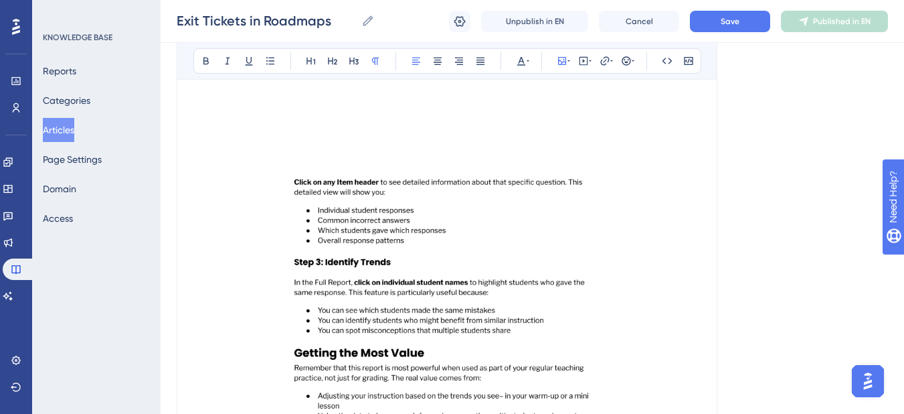
scroll to position [1108, 0]
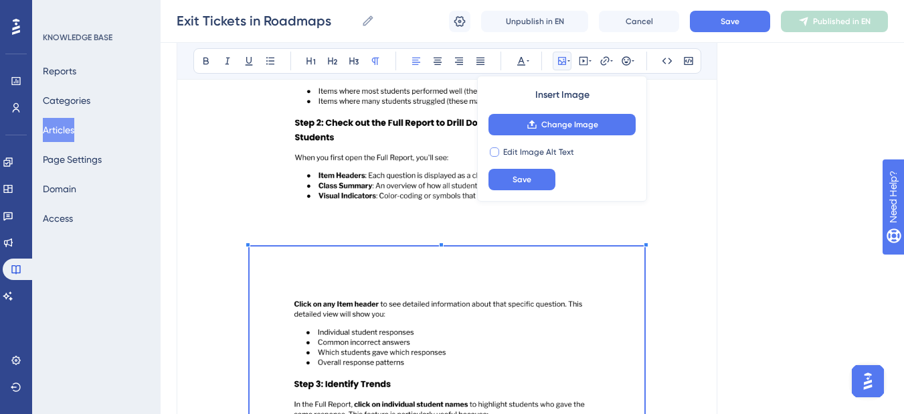
click at [548, 151] on span "Edit Image Alt Text" at bounding box center [538, 152] width 71 height 11
click at [520, 159] on div "Insert Image Change Image Edit Image Alt Text Save" at bounding box center [562, 155] width 170 height 158
click at [519, 155] on span "Edit Image Alt Text" at bounding box center [538, 152] width 71 height 11
checkbox input "false"
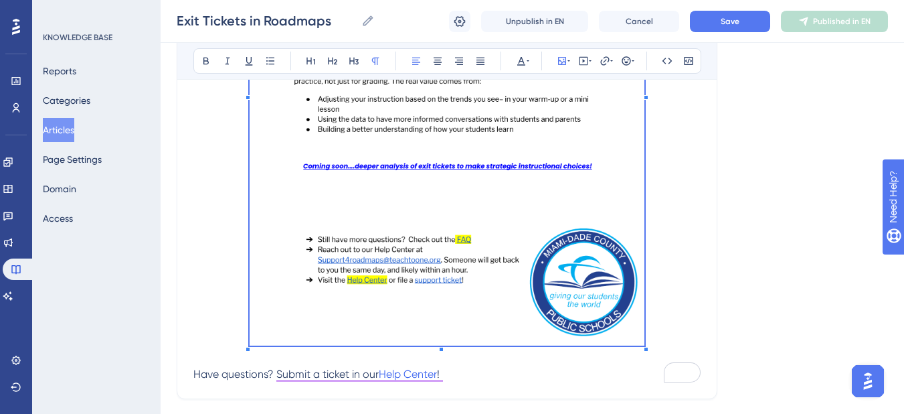
scroll to position [1635, 0]
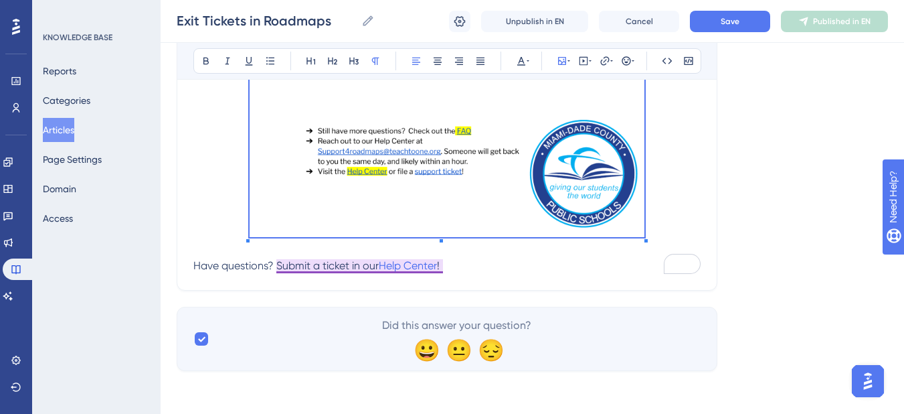
click at [345, 269] on span "Have questions? Submit a ticket in our" at bounding box center [285, 265] width 185 height 13
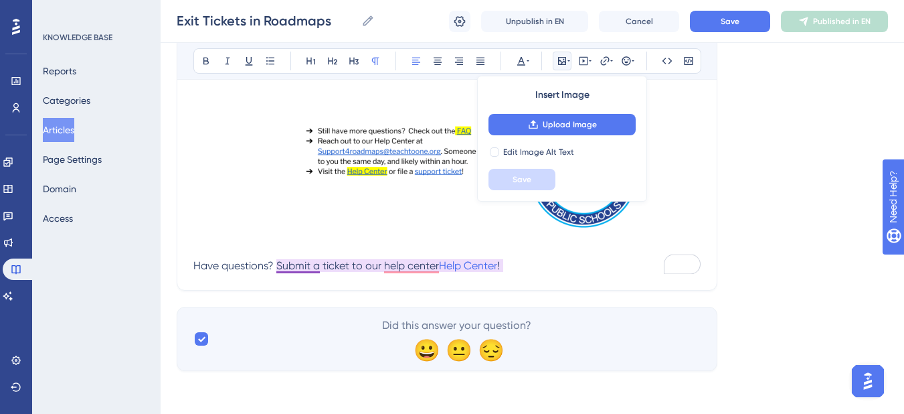
click at [301, 264] on span "Have questions? Submit a ticket to our help center" at bounding box center [316, 265] width 246 height 13
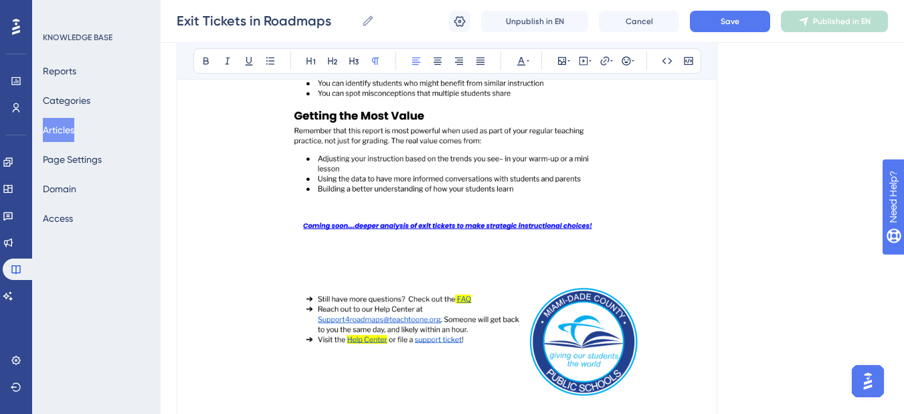
scroll to position [1368, 0]
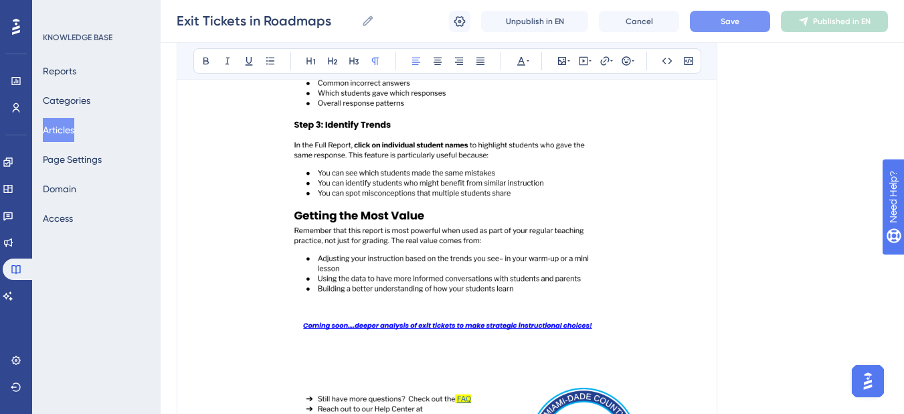
click at [728, 27] on button "Save" at bounding box center [730, 21] width 80 height 21
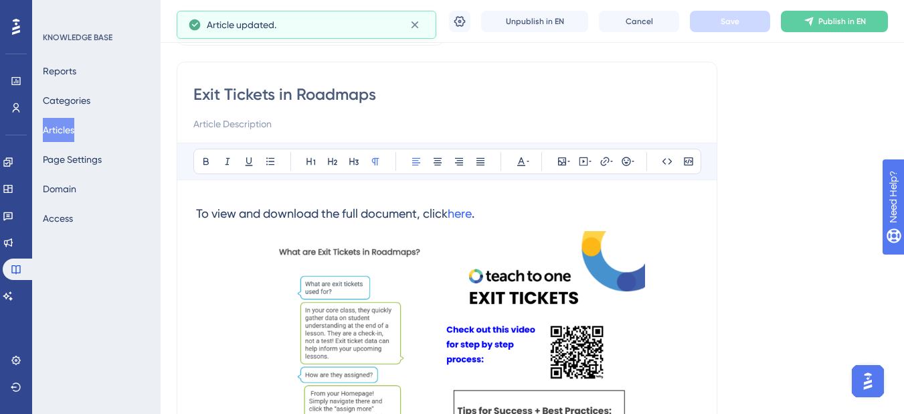
scroll to position [0, 0]
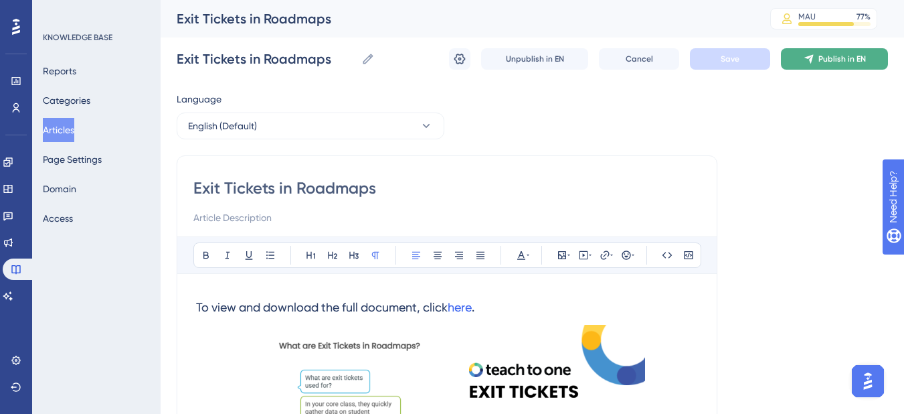
click at [826, 64] on button "Publish in EN" at bounding box center [834, 58] width 107 height 21
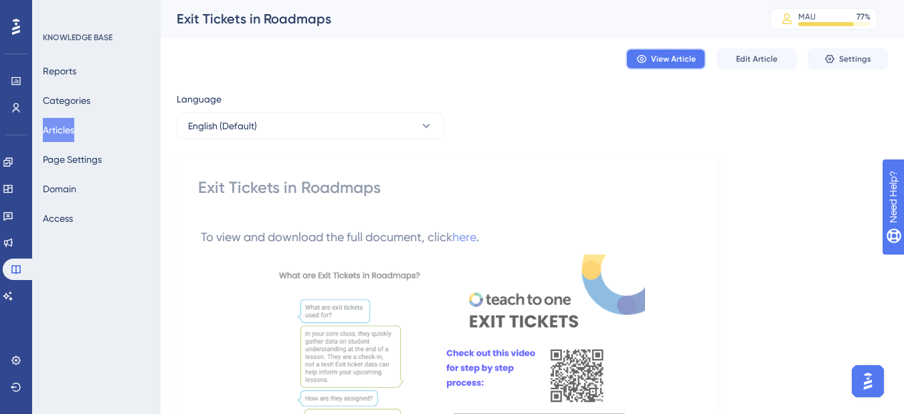
click at [671, 59] on span "View Article" at bounding box center [673, 59] width 45 height 11
click at [763, 65] on button "Edit Article" at bounding box center [757, 58] width 80 height 21
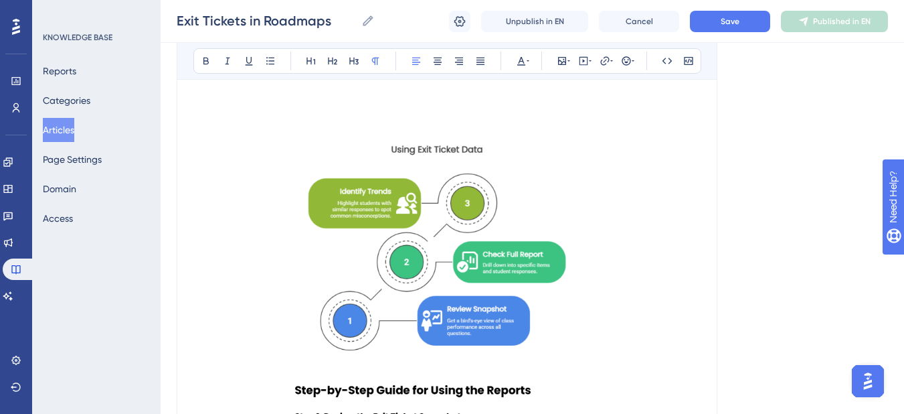
scroll to position [736, 0]
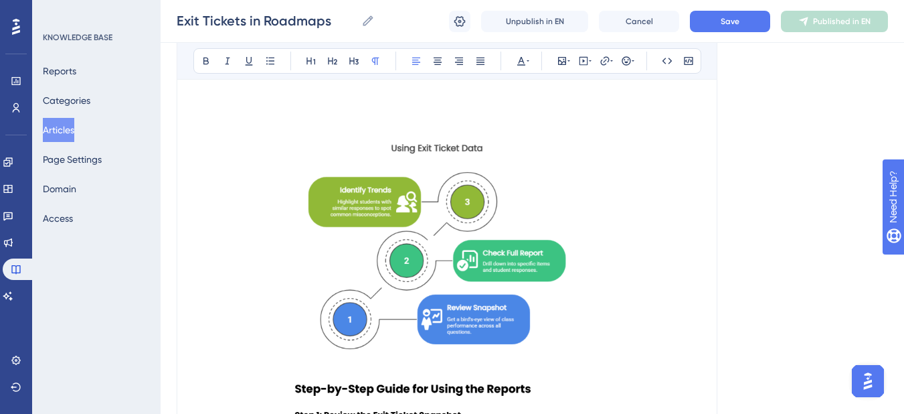
click at [394, 263] on img "To enrich screen reader interactions, please activate Accessibility in Grammarl…" at bounding box center [447, 366] width 394 height 493
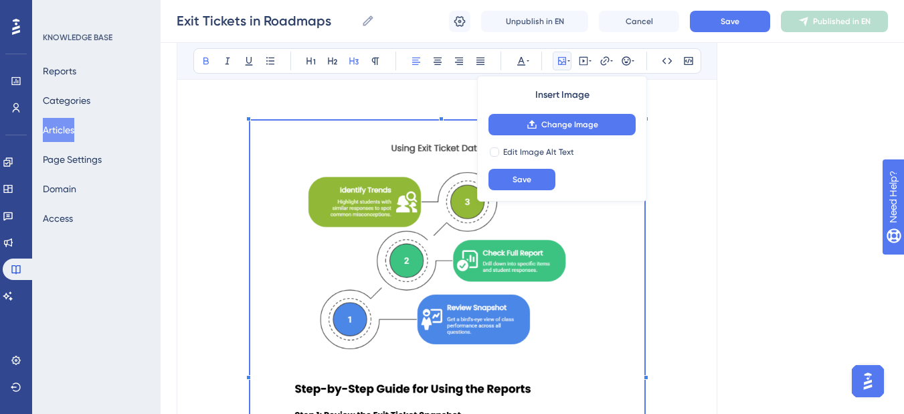
click at [737, 251] on div "Language English (Default) Exit Tickets in Roadmaps Bold Italic Underline Bulle…" at bounding box center [533, 309] width 712 height 1920
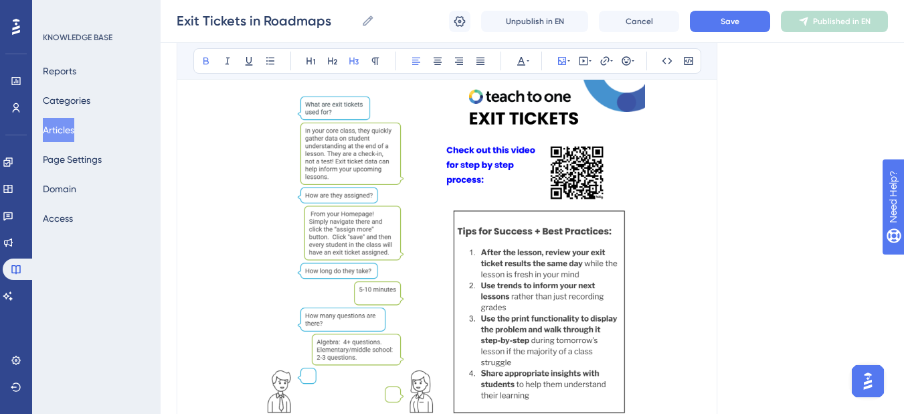
scroll to position [230, 0]
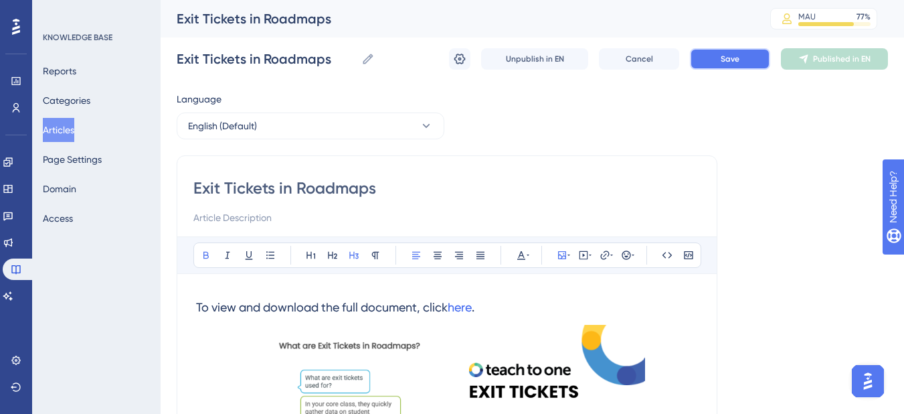
click at [744, 60] on button "Save" at bounding box center [730, 58] width 80 height 21
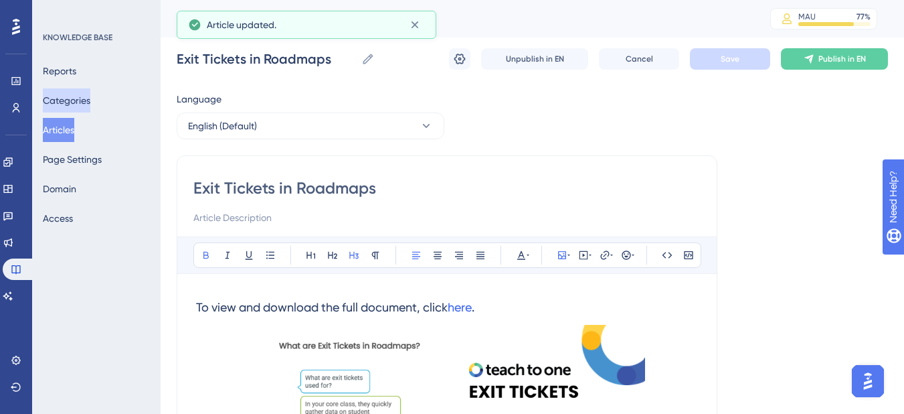
click at [90, 103] on button "Categories" at bounding box center [67, 100] width 48 height 24
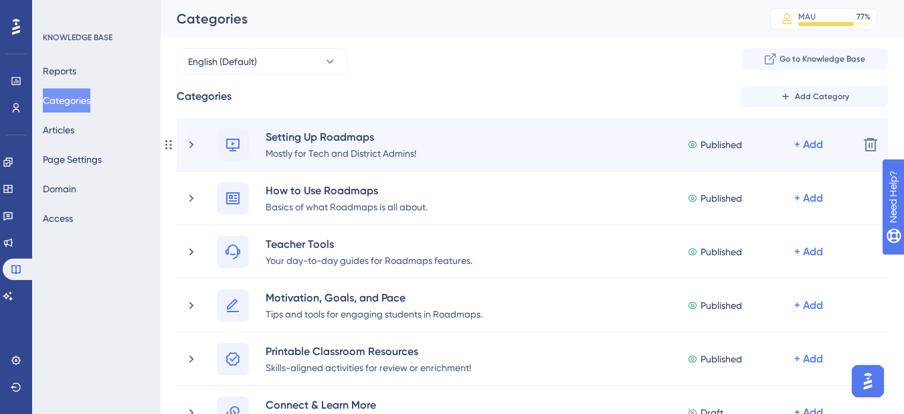
click at [396, 170] on div "Setting Up Roadmaps Mostly for Tech and District Admins! Published + Add Delete" at bounding box center [533, 145] width 712 height 54
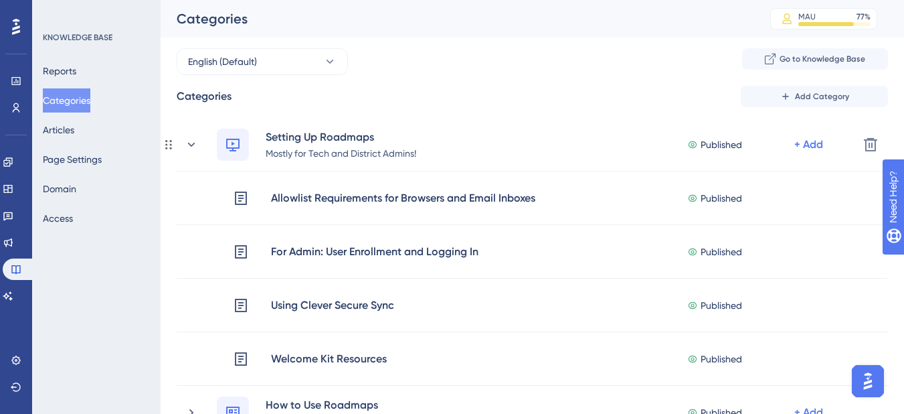
click at [396, 170] on div "Setting Up Roadmaps Mostly for Tech and District Admins! Published + Add Delete" at bounding box center [533, 145] width 712 height 54
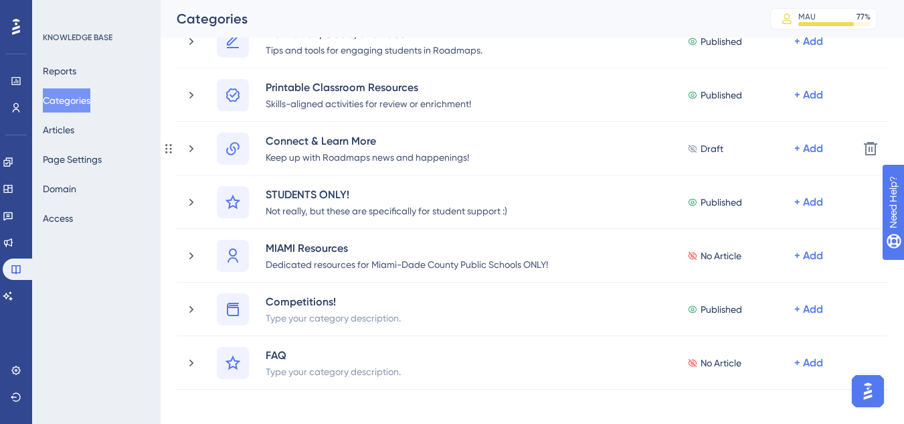
scroll to position [268, 0]
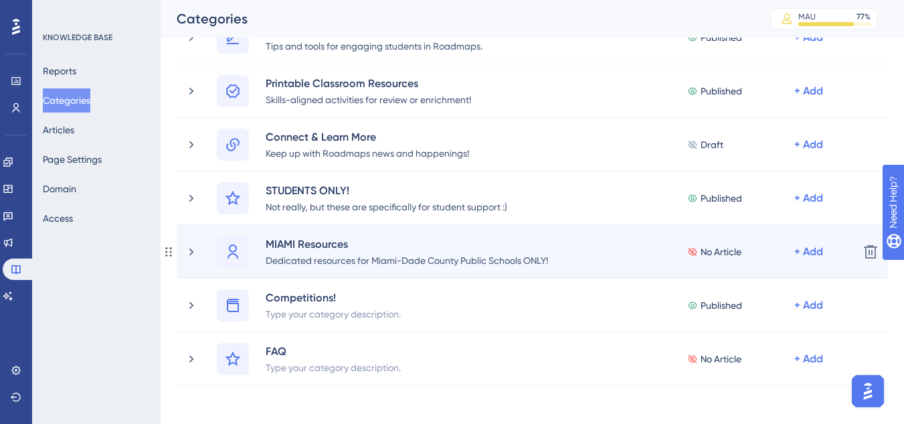
click at [728, 252] on span "No Article" at bounding box center [721, 252] width 41 height 16
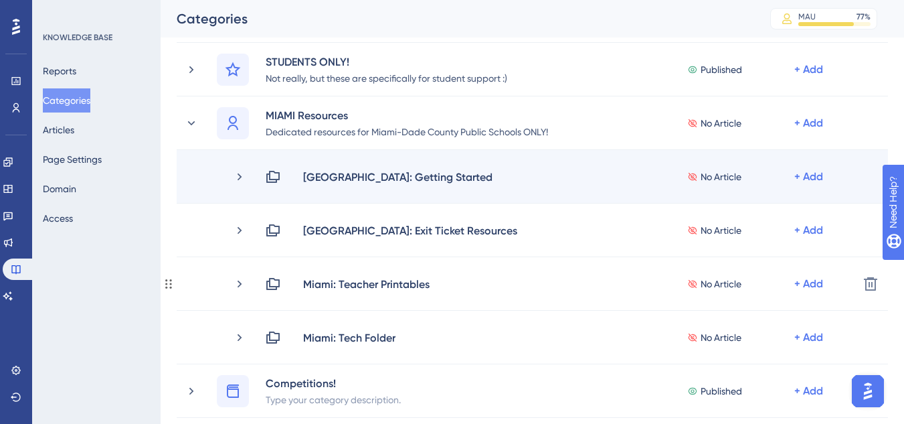
scroll to position [469, 0]
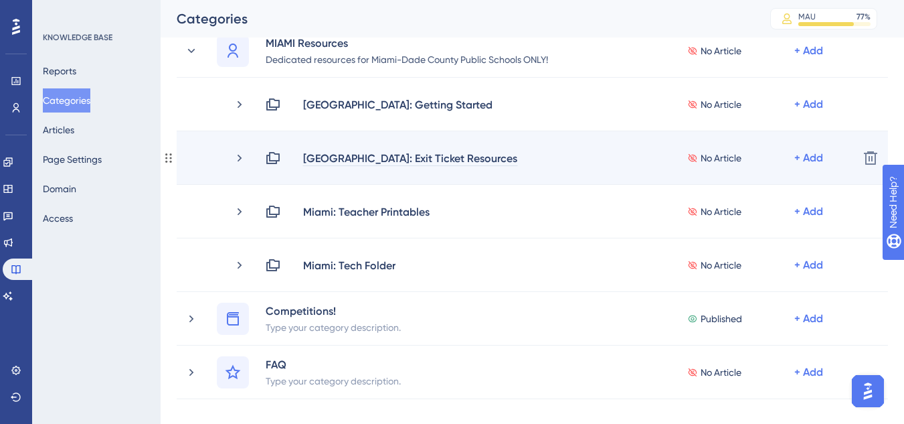
click at [391, 158] on div "[GEOGRAPHIC_DATA]: Exit Ticket Resources" at bounding box center [411, 158] width 216 height 16
click at [240, 157] on icon at bounding box center [240, 157] width 4 height 7
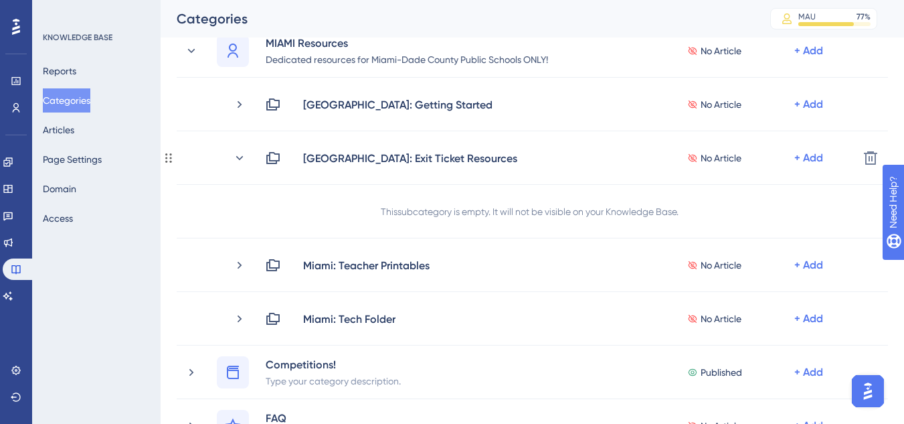
click at [454, 218] on div "This subcategory is empty. It will not be visible on your Knowledge Base." at bounding box center [530, 211] width 298 height 16
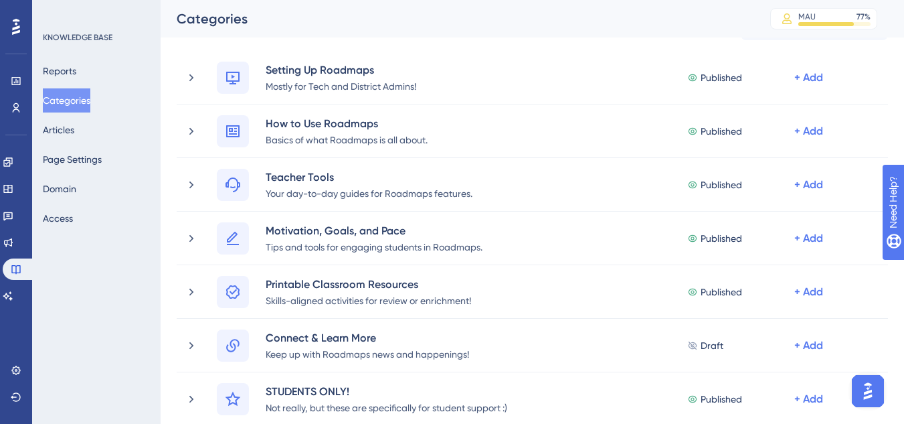
scroll to position [335, 0]
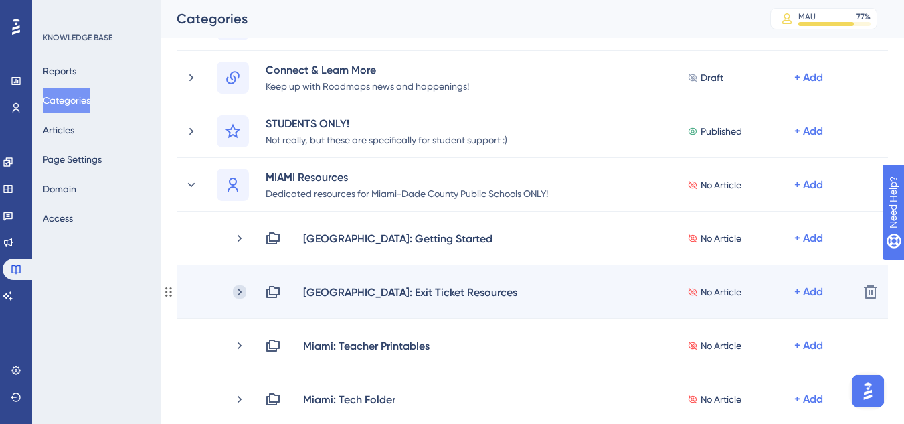
click at [234, 294] on icon at bounding box center [239, 291] width 13 height 13
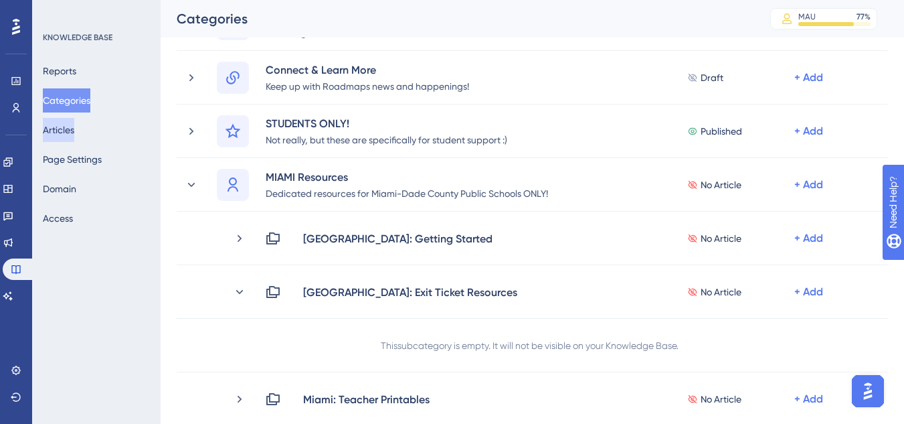
click at [74, 126] on button "Articles" at bounding box center [58, 130] width 31 height 24
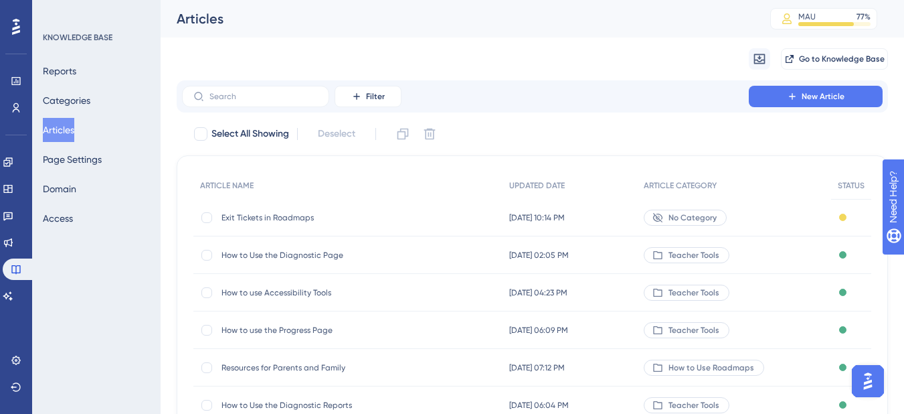
click at [675, 218] on div "No Category" at bounding box center [685, 218] width 83 height 16
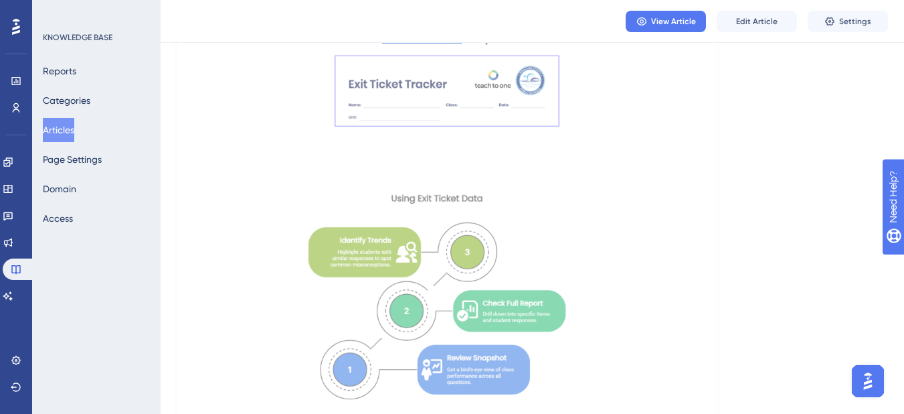
scroll to position [870, 0]
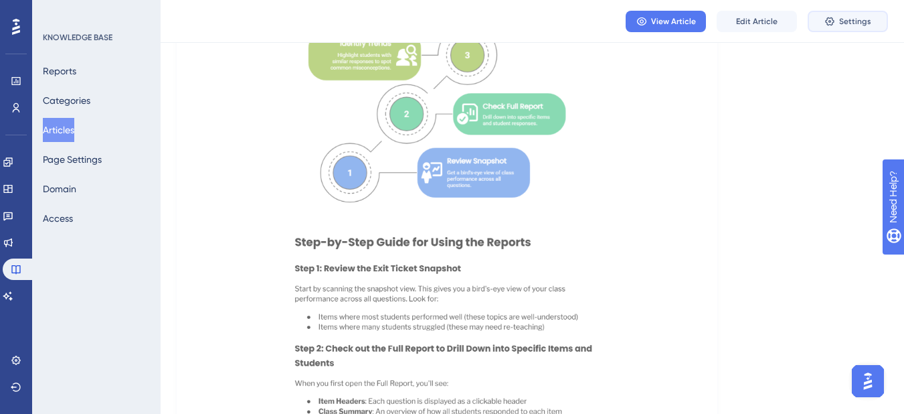
click at [876, 17] on button "Settings" at bounding box center [848, 21] width 80 height 21
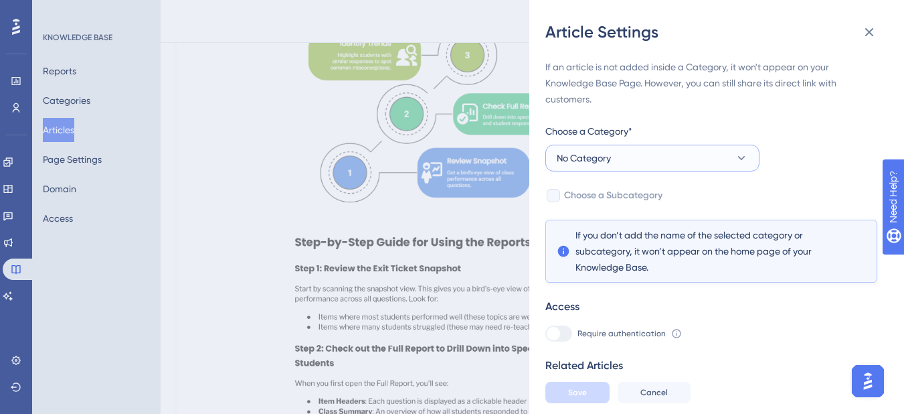
click at [600, 155] on span "No Category" at bounding box center [584, 158] width 54 height 16
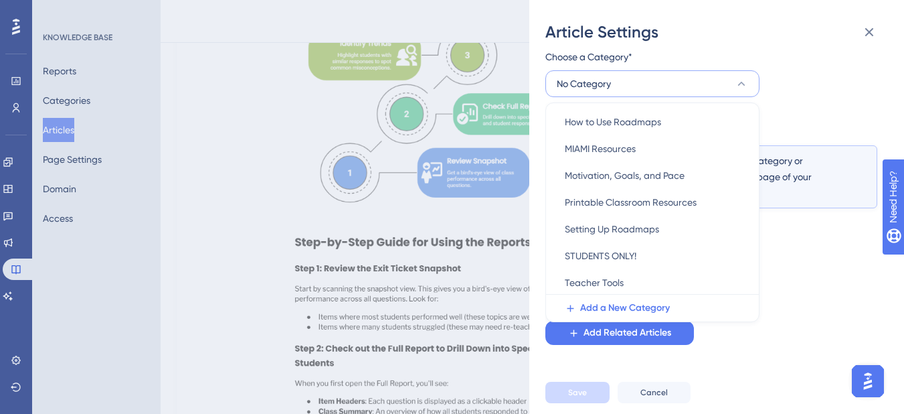
scroll to position [112, 0]
click at [618, 144] on span "MIAMI Resources" at bounding box center [600, 147] width 71 height 16
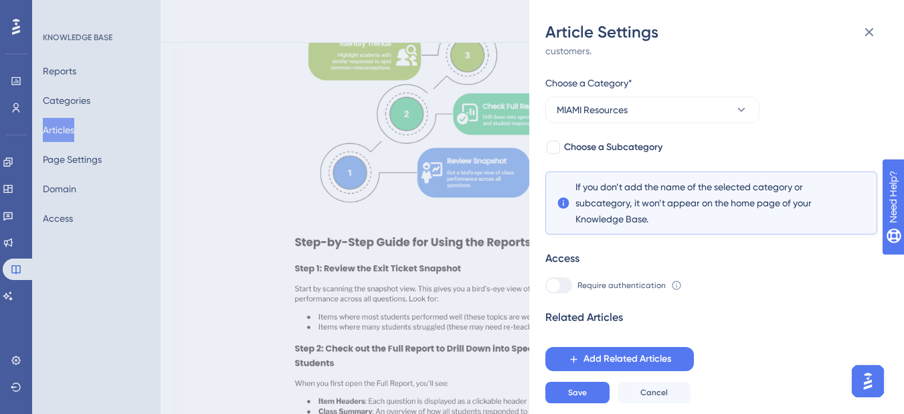
scroll to position [38, 0]
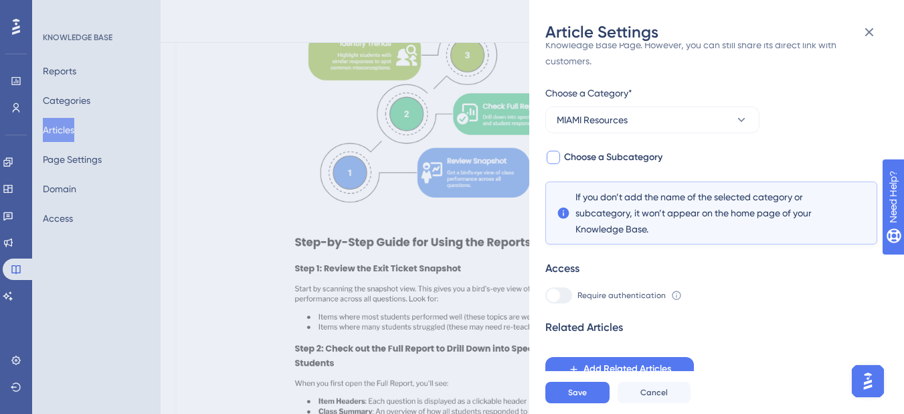
click at [618, 156] on span "Choose a Subcategory" at bounding box center [613, 157] width 98 height 16
checkbox input "true"
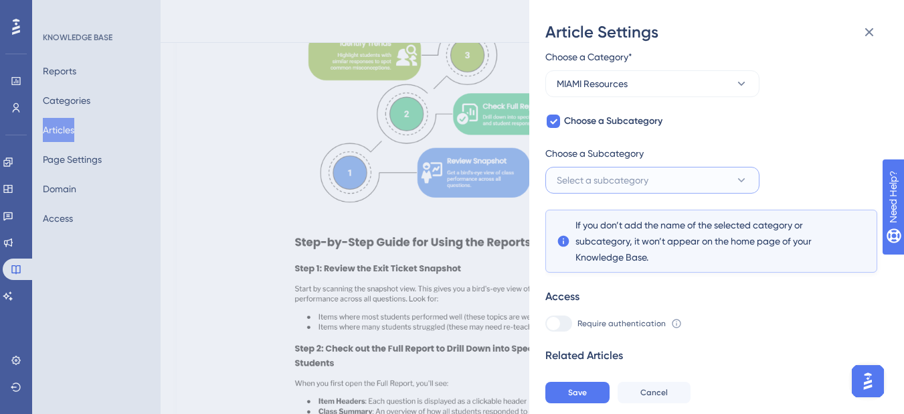
click at [625, 174] on span "Select a subcategory" at bounding box center [603, 180] width 92 height 16
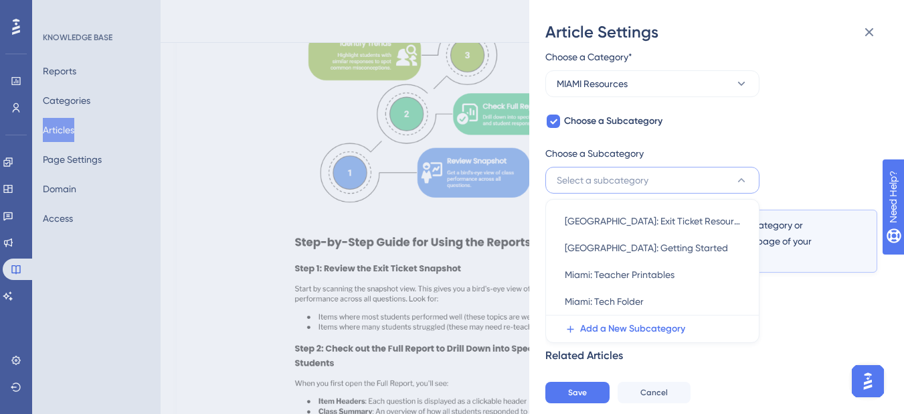
scroll to position [102, 0]
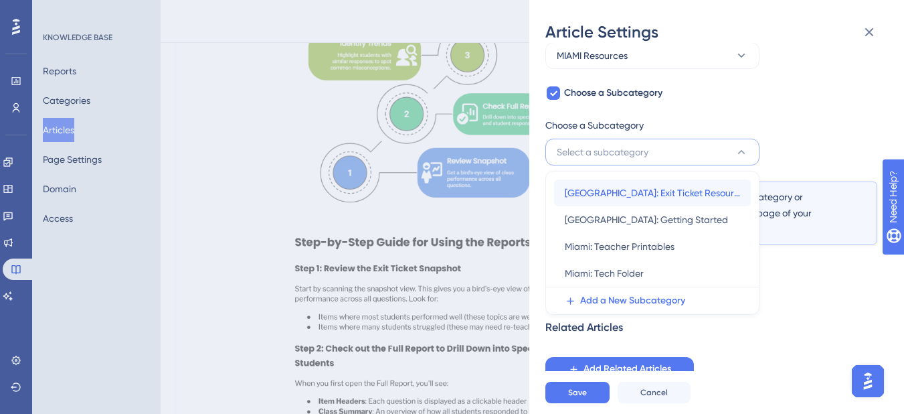
click at [635, 195] on span "[GEOGRAPHIC_DATA]: Exit Ticket Resources" at bounding box center [652, 193] width 175 height 16
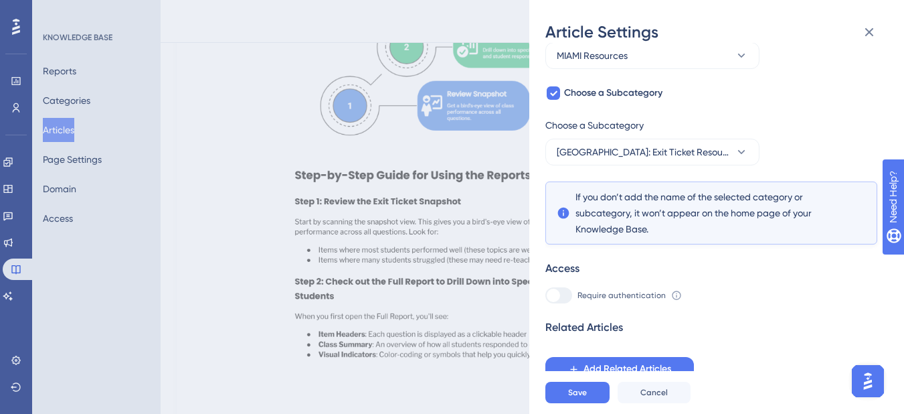
scroll to position [1004, 0]
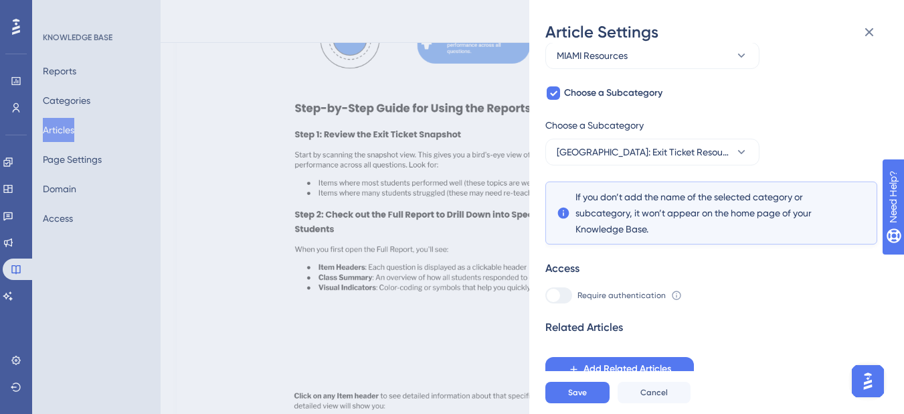
click at [673, 296] on icon at bounding box center [676, 295] width 9 height 9
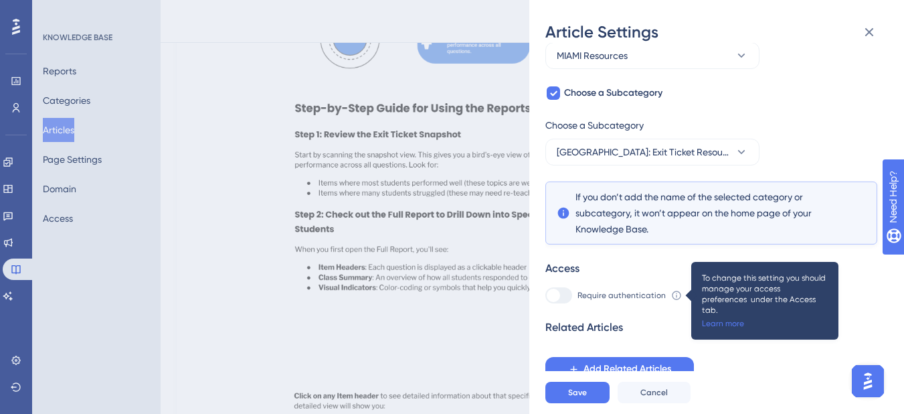
click at [673, 296] on icon at bounding box center [676, 295] width 9 height 9
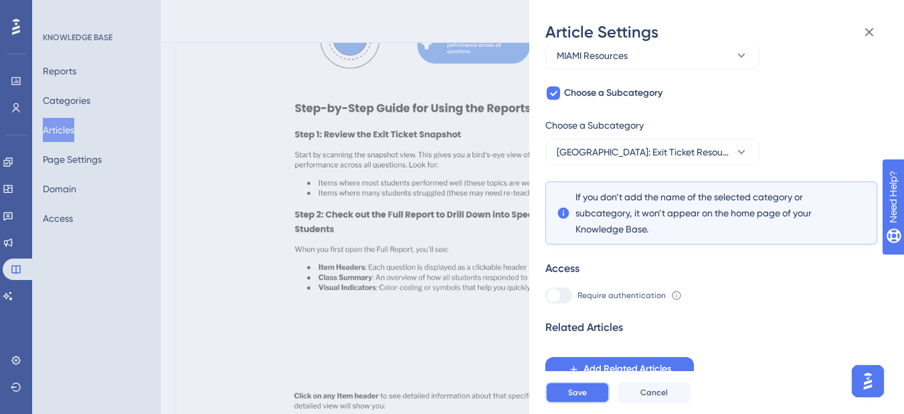
click at [582, 398] on span "Save" at bounding box center [577, 392] width 19 height 11
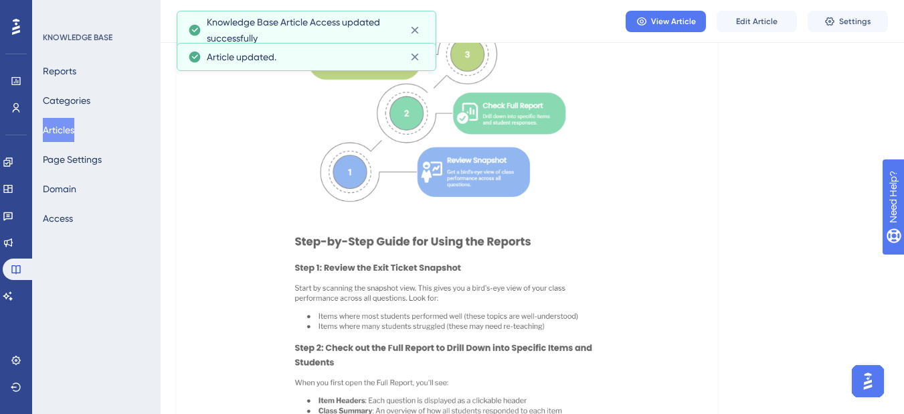
scroll to position [870, 0]
click at [84, 106] on button "Categories" at bounding box center [67, 100] width 48 height 24
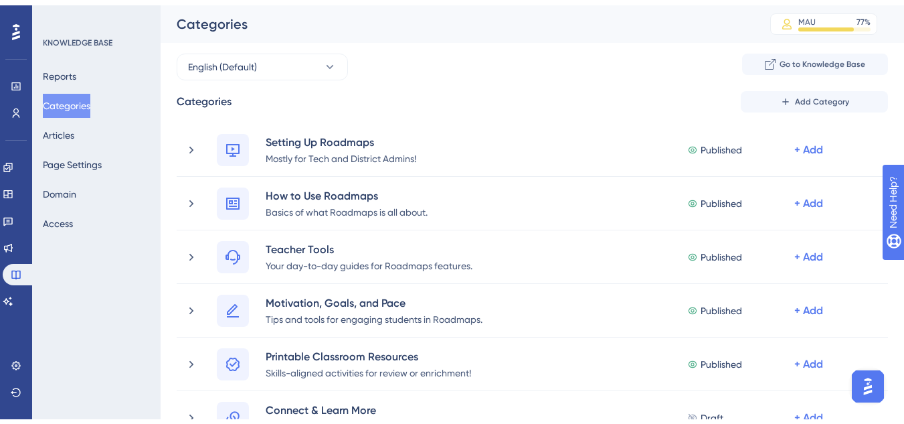
scroll to position [268, 0]
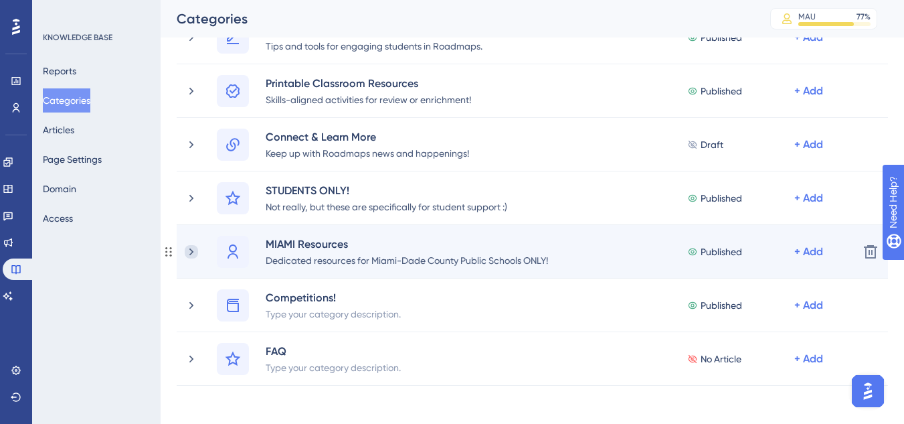
click at [193, 253] on icon at bounding box center [191, 251] width 13 height 13
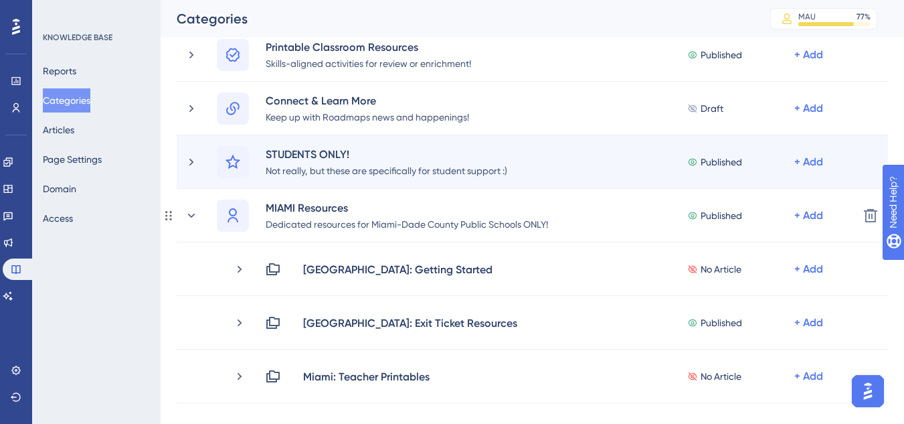
scroll to position [335, 0]
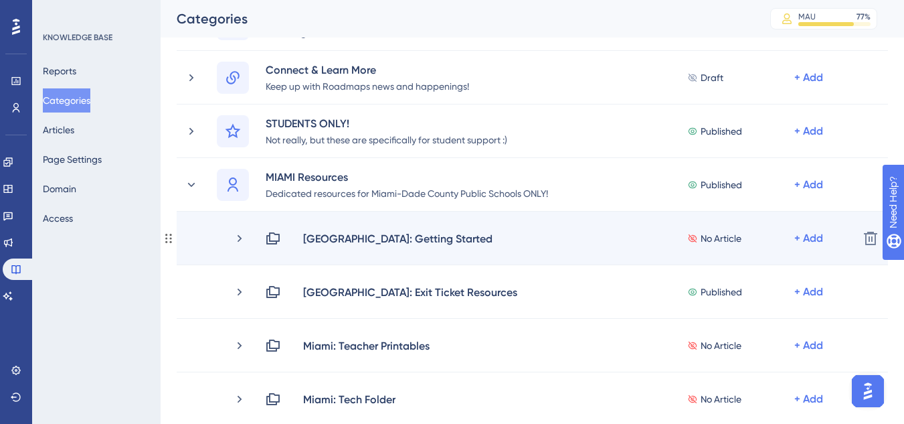
click at [467, 236] on div "[GEOGRAPHIC_DATA]: Getting Started No Article + Add" at bounding box center [556, 238] width 583 height 16
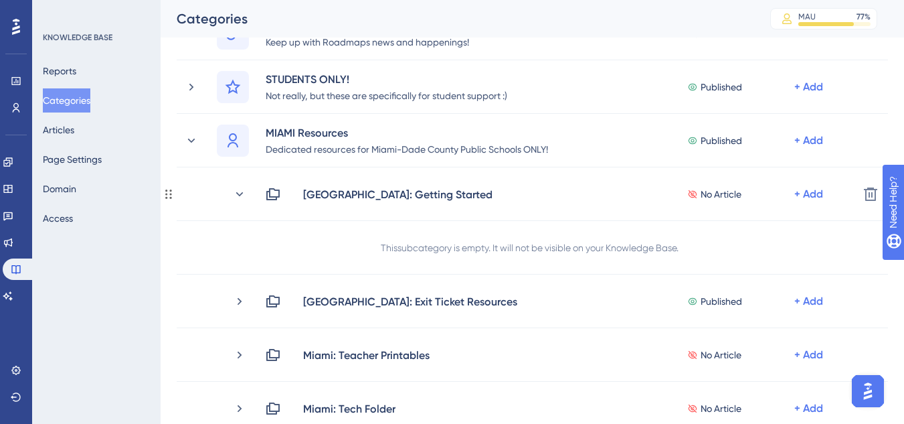
scroll to position [402, 0]
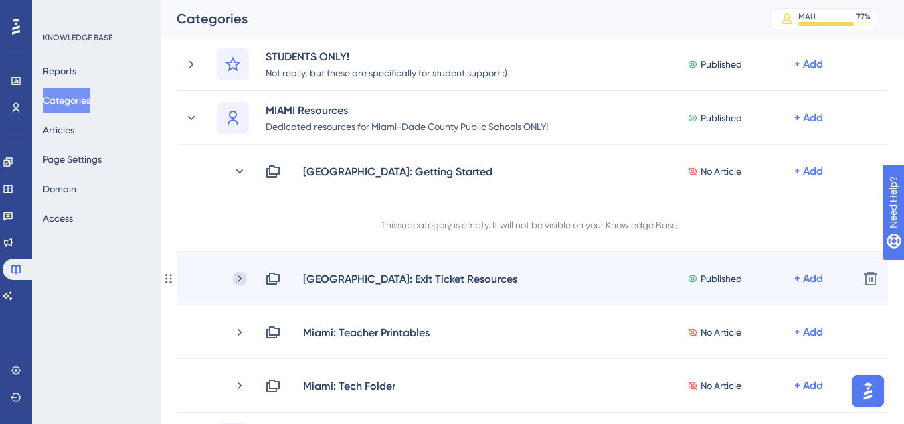
click at [239, 279] on icon at bounding box center [239, 278] width 13 height 13
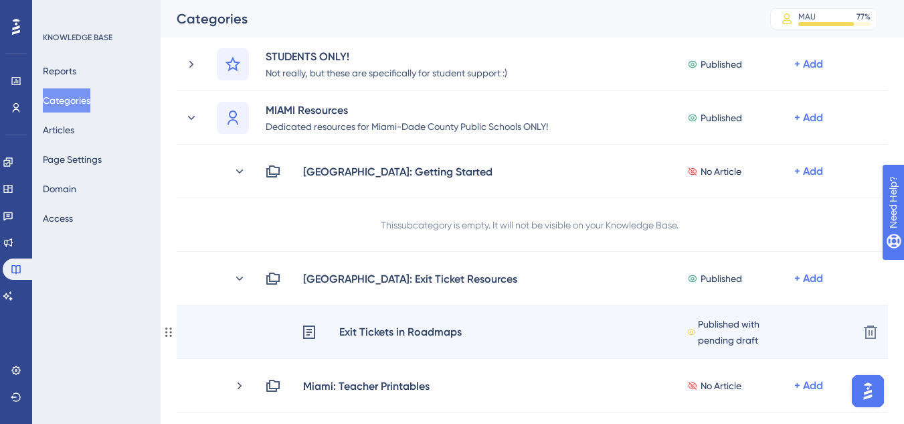
scroll to position [469, 0]
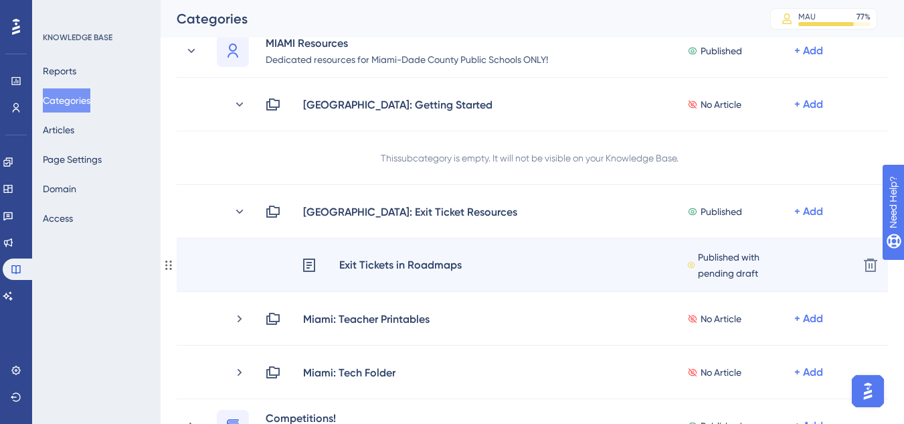
click at [392, 268] on div "Exit Tickets in Roadmaps" at bounding box center [401, 264] width 124 height 17
click at [396, 265] on div "Exit Tickets in Roadmaps" at bounding box center [401, 264] width 124 height 17
click at [746, 274] on span "Published with pending draft" at bounding box center [746, 265] width 96 height 32
click at [365, 266] on div "Exit Tickets in Roadmaps" at bounding box center [401, 264] width 124 height 17
click at [413, 265] on div "Exit Tickets in Roadmaps" at bounding box center [401, 264] width 124 height 17
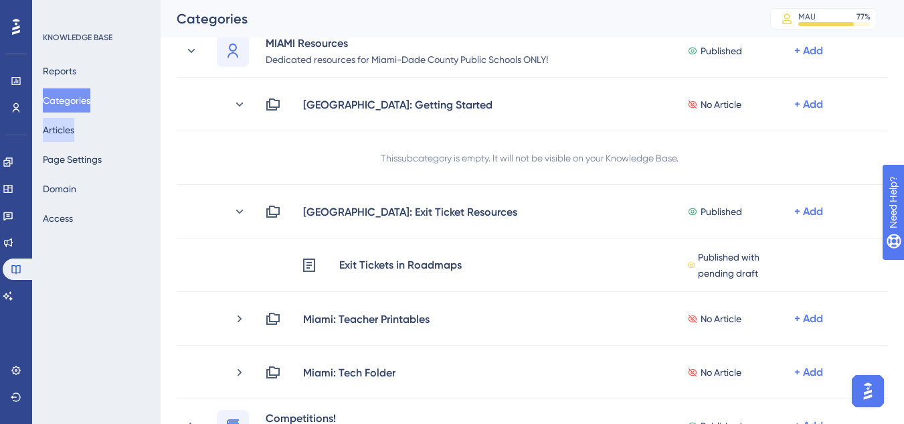
click at [74, 129] on button "Articles" at bounding box center [58, 130] width 31 height 24
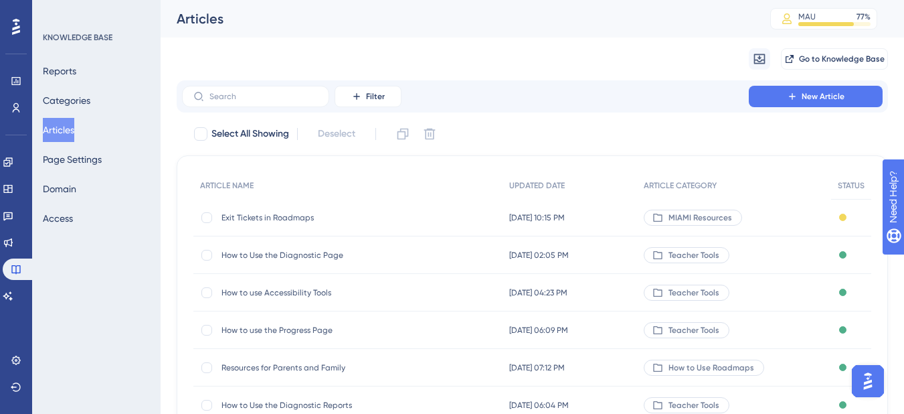
click at [284, 214] on span "Exit Tickets in Roadmaps" at bounding box center [329, 217] width 214 height 11
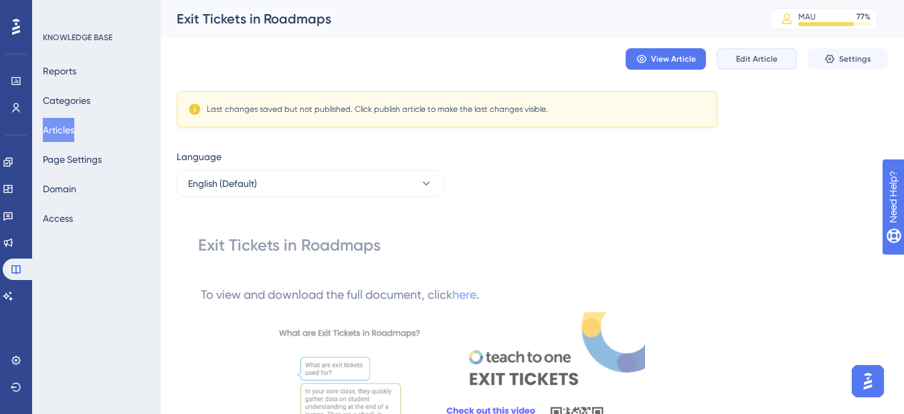
click at [765, 60] on span "Edit Article" at bounding box center [757, 59] width 42 height 11
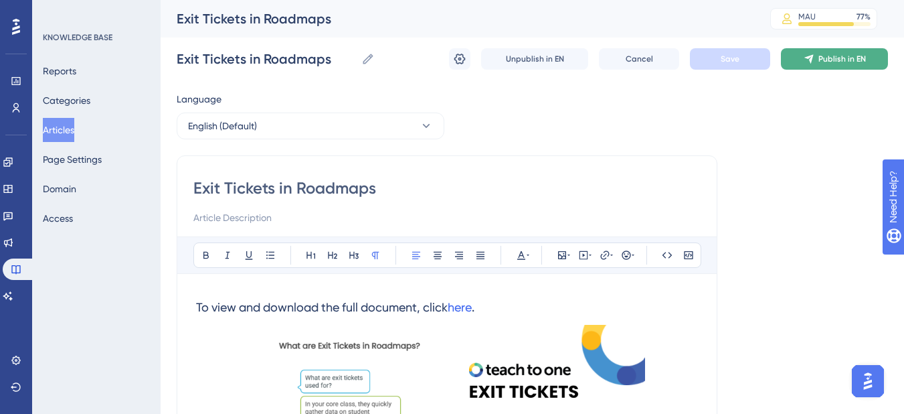
click at [833, 62] on span "Publish in EN" at bounding box center [843, 59] width 48 height 11
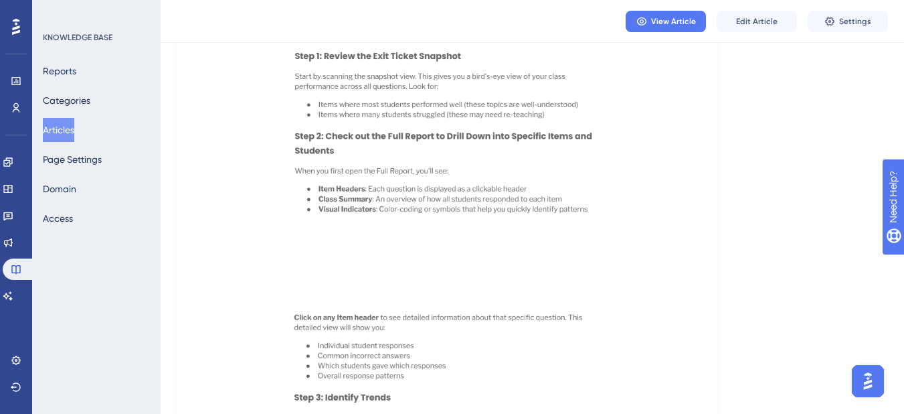
scroll to position [1004, 0]
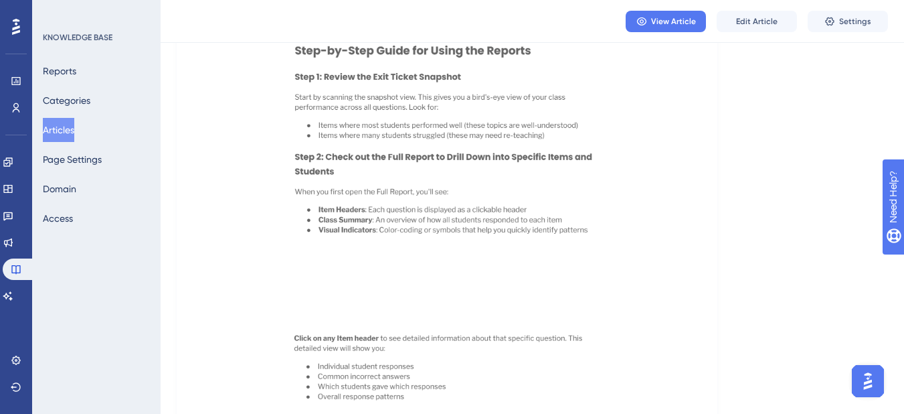
click at [477, 263] on img at bounding box center [447, 28] width 394 height 493
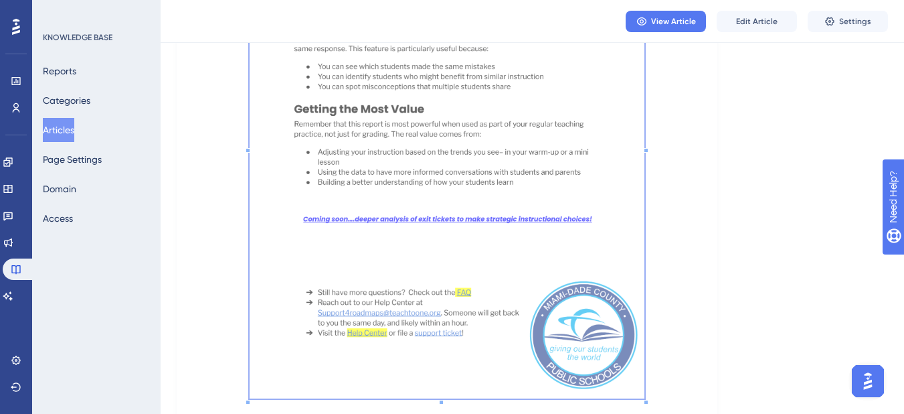
scroll to position [1406, 0]
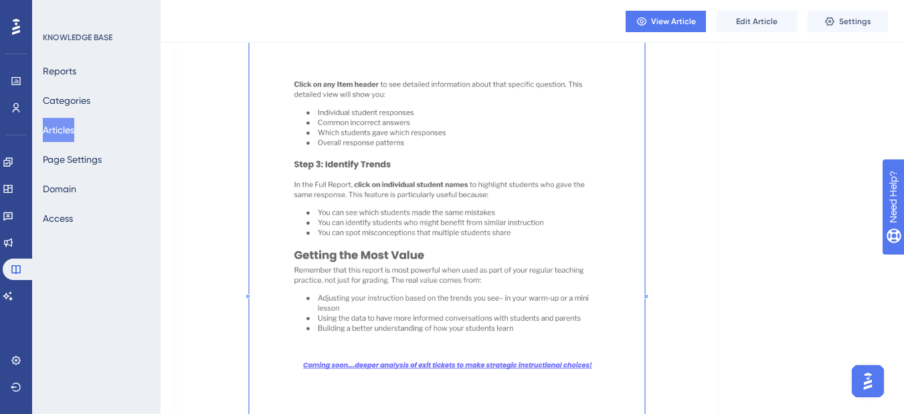
scroll to position [1205, 0]
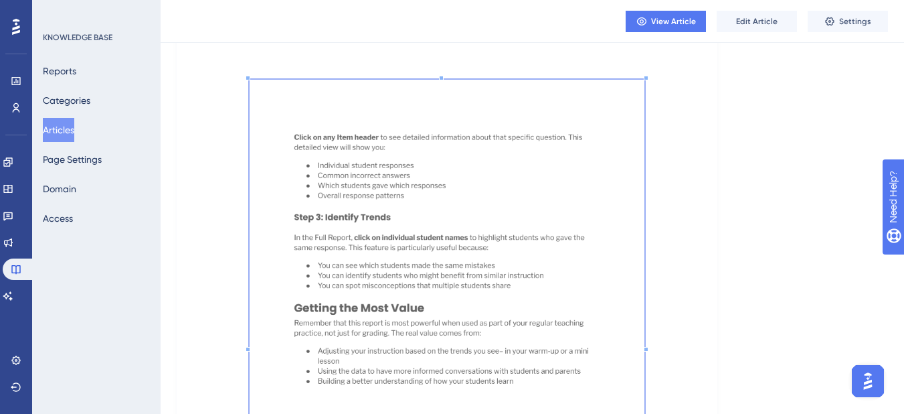
click at [679, 203] on p at bounding box center [447, 341] width 498 height 522
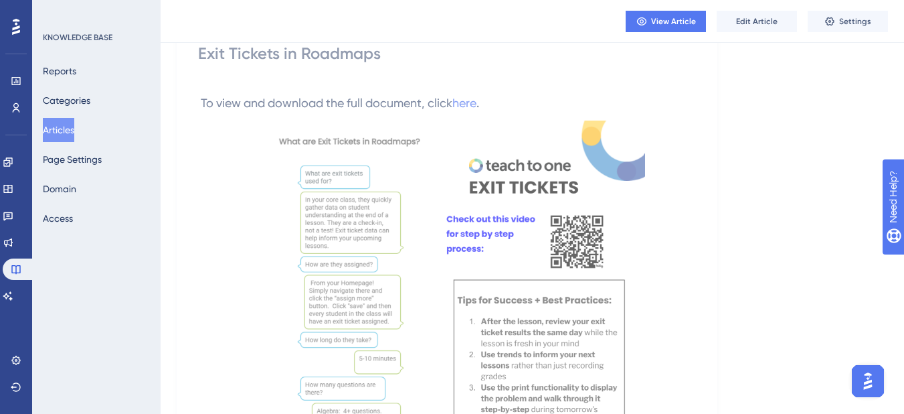
scroll to position [0, 0]
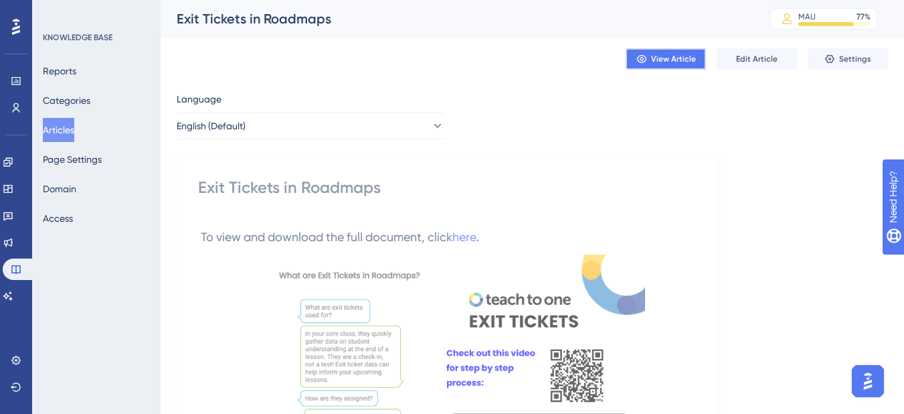
click at [648, 67] on button "View Article" at bounding box center [666, 58] width 80 height 21
click at [722, 52] on button "Edit Article" at bounding box center [757, 58] width 80 height 21
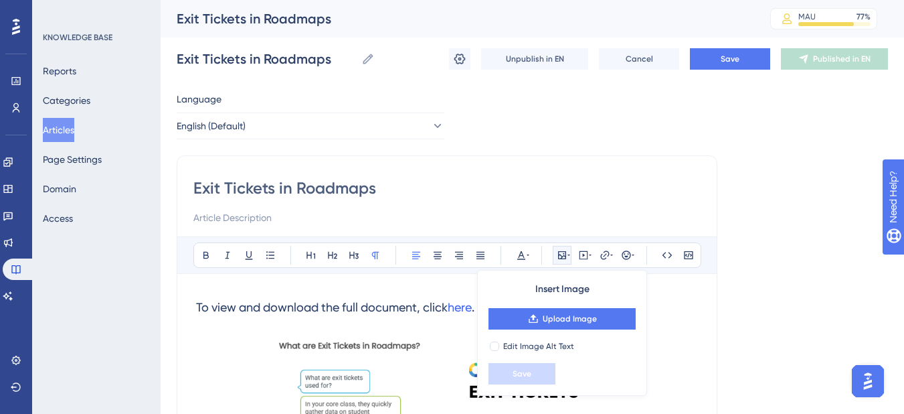
click at [297, 310] on span "To view and download the full document, click" at bounding box center [322, 307] width 252 height 14
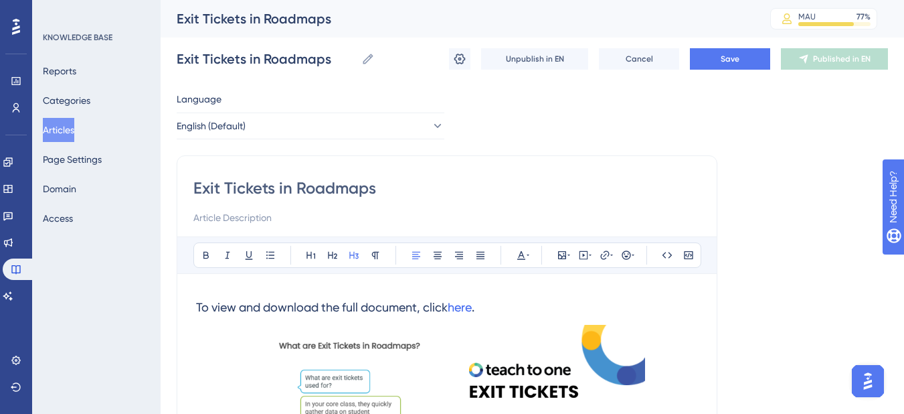
click at [229, 307] on span "To view and download the full document, click" at bounding box center [322, 307] width 252 height 14
click at [262, 303] on span "To view and download the full document, click" at bounding box center [322, 307] width 252 height 14
click at [750, 64] on button "Save" at bounding box center [730, 58] width 80 height 21
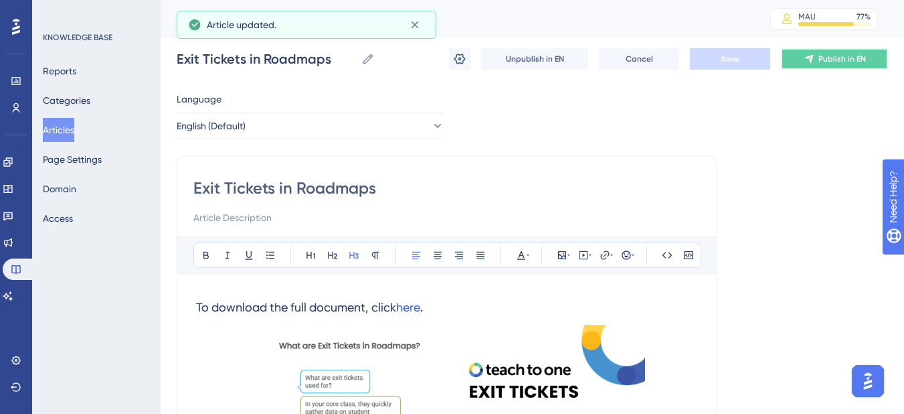
click at [830, 59] on span "Publish in EN" at bounding box center [843, 59] width 48 height 11
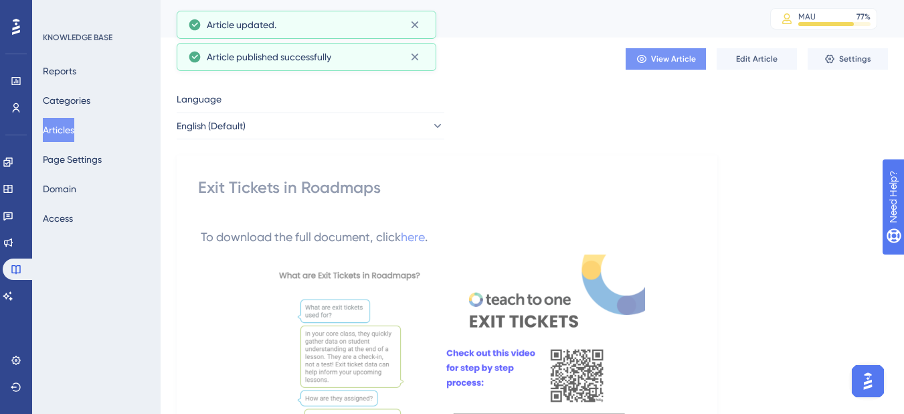
click at [685, 62] on span "View Article" at bounding box center [673, 59] width 45 height 11
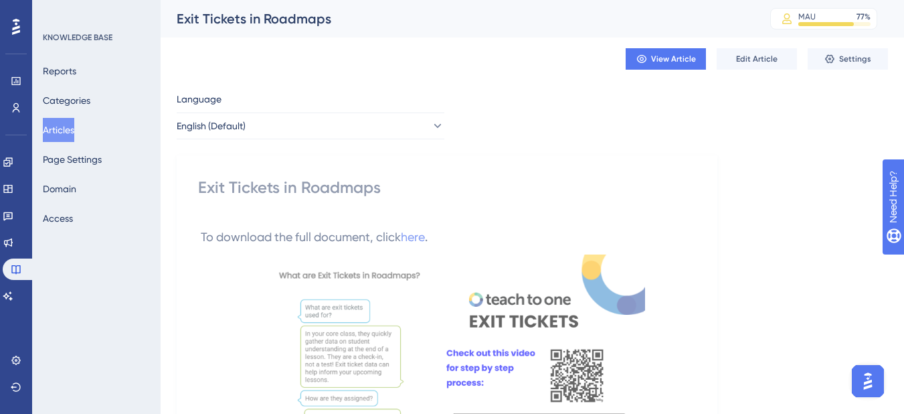
click at [222, 189] on div "Exit Tickets in Roadmaps" at bounding box center [447, 187] width 498 height 21
click at [762, 53] on button "Edit Article" at bounding box center [757, 58] width 80 height 21
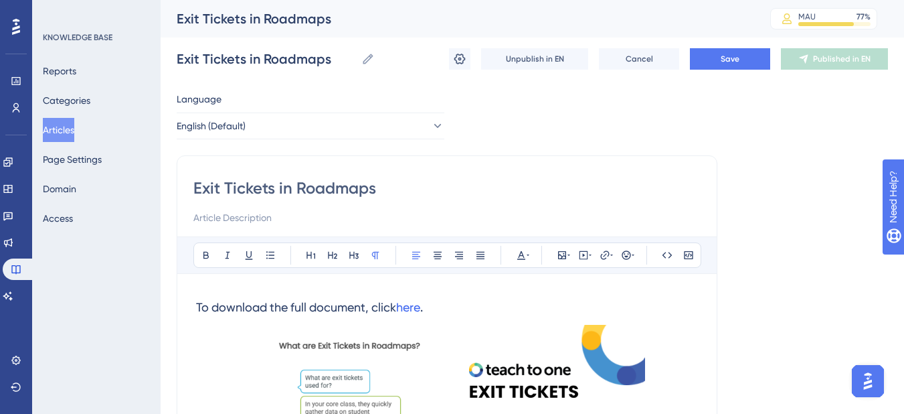
click at [196, 188] on input "Exit Tickets in Roadmaps" at bounding box center [446, 187] width 507 height 21
type input "MExit Tickets in Roadmaps"
type input "MiaExit Tickets in Roadmaps"
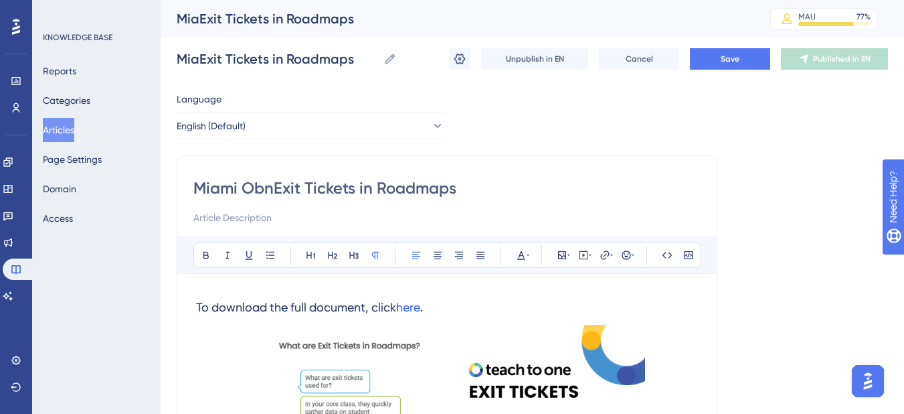
type input "Miami ObnlExit Tickets in Roadmaps"
type input "Miami OExit Tickets in Roadmaps"
type input "Miami OonlyExit Tickets in Roadmaps"
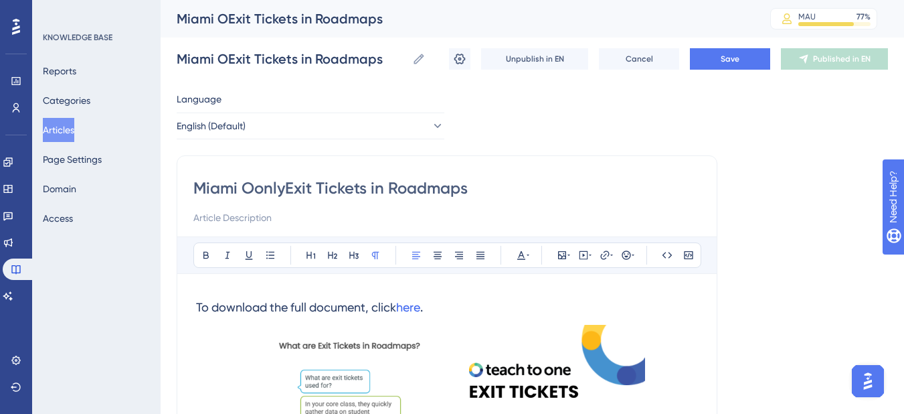
type input "Miami OonlyExit Tickets in Roadmaps"
type input "Miami Oonly:Exit Tickets in Roadmaps"
type input "Miami OExit Tickets in Roadmaps"
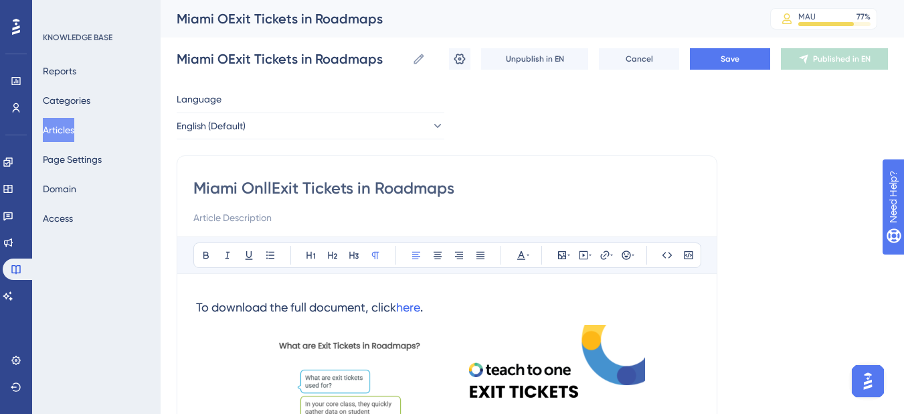
type input "Miami OnllyExit Tickets in Roadmaps"
type input "Miami Onlly: Exit Tickets in Roadmaps"
type input "Miami Only: Exit Tickets in Roadmaps"
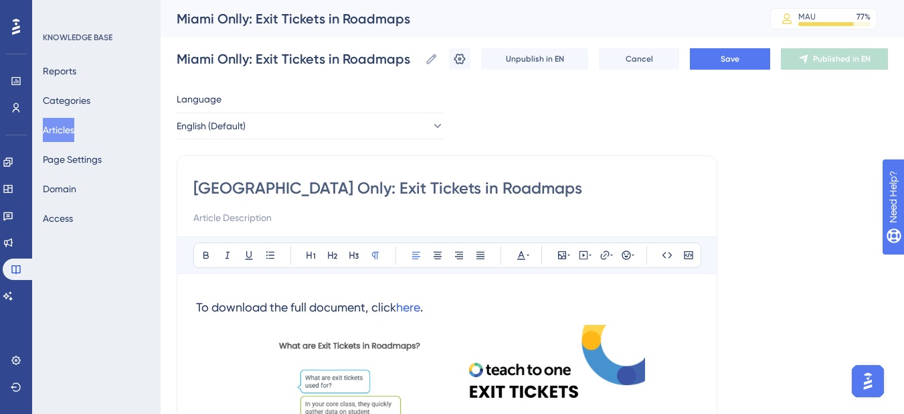
type input "Miami Only: Exit Tickets in Roadmaps"
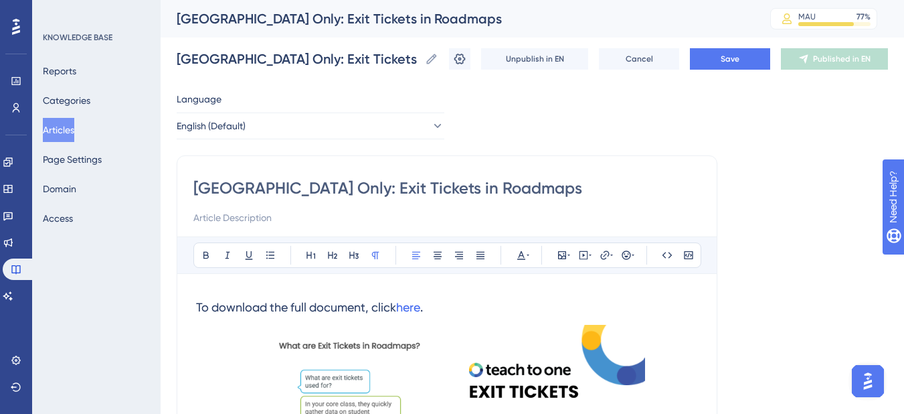
type input "Miami Only: Exit Tickets in Roadmaps"
click at [299, 205] on div "Miami Only: Exit Tickets in Roadmaps" at bounding box center [446, 201] width 507 height 48
click at [740, 54] on span "Save" at bounding box center [730, 59] width 19 height 11
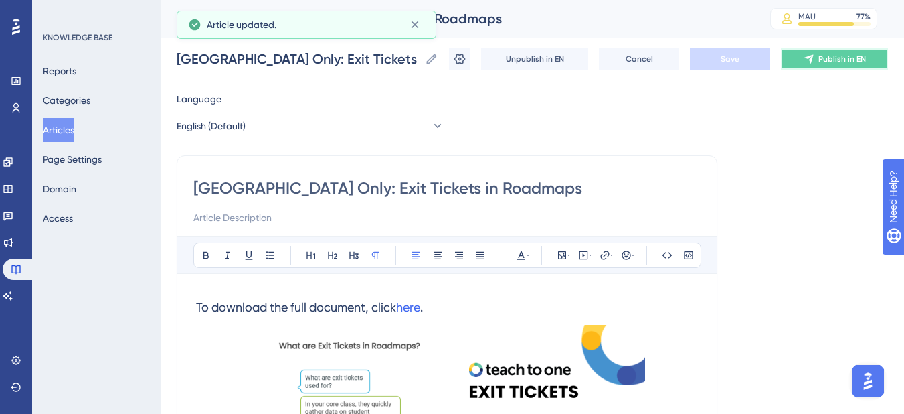
click at [827, 58] on button "Publish in EN" at bounding box center [834, 58] width 107 height 21
